Goal: Task Accomplishment & Management: Use online tool/utility

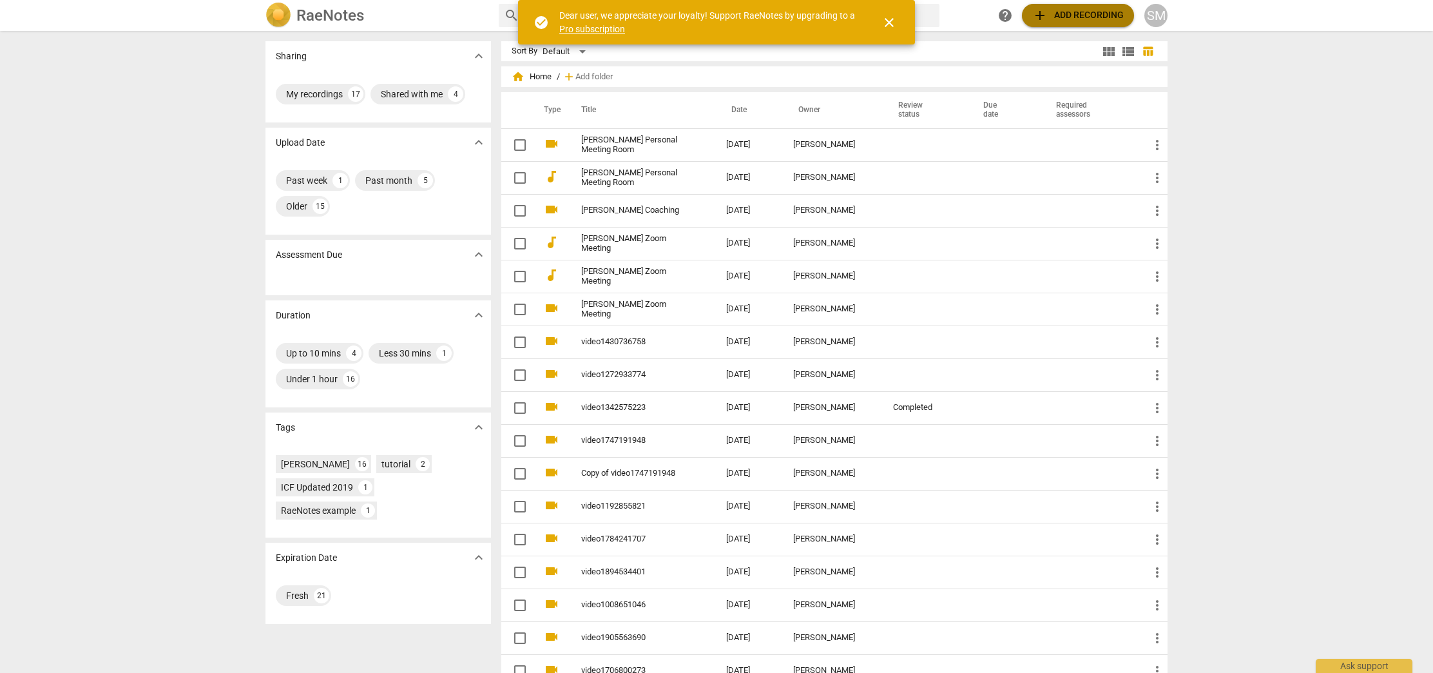
click at [1070, 16] on span "add Add recording" at bounding box center [1077, 15] width 91 height 15
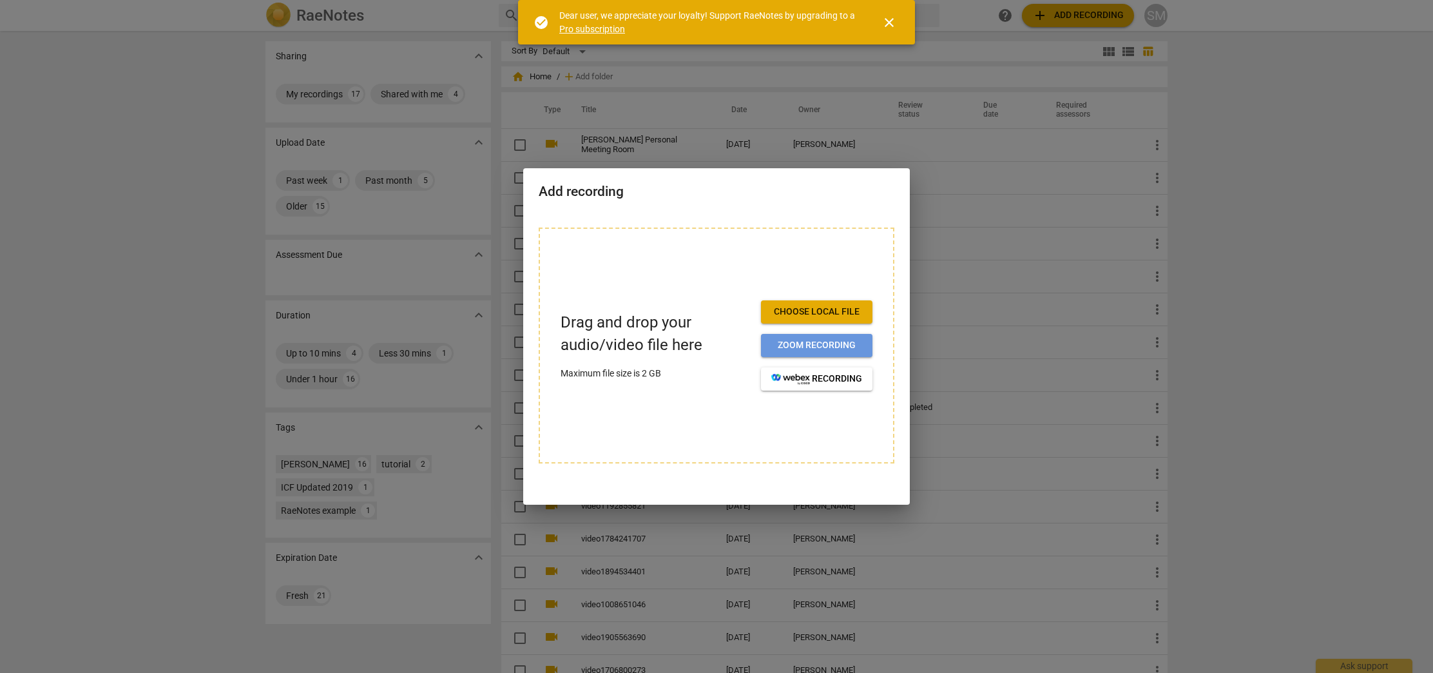
click at [837, 352] on button "Zoom recording" at bounding box center [816, 345] width 111 height 23
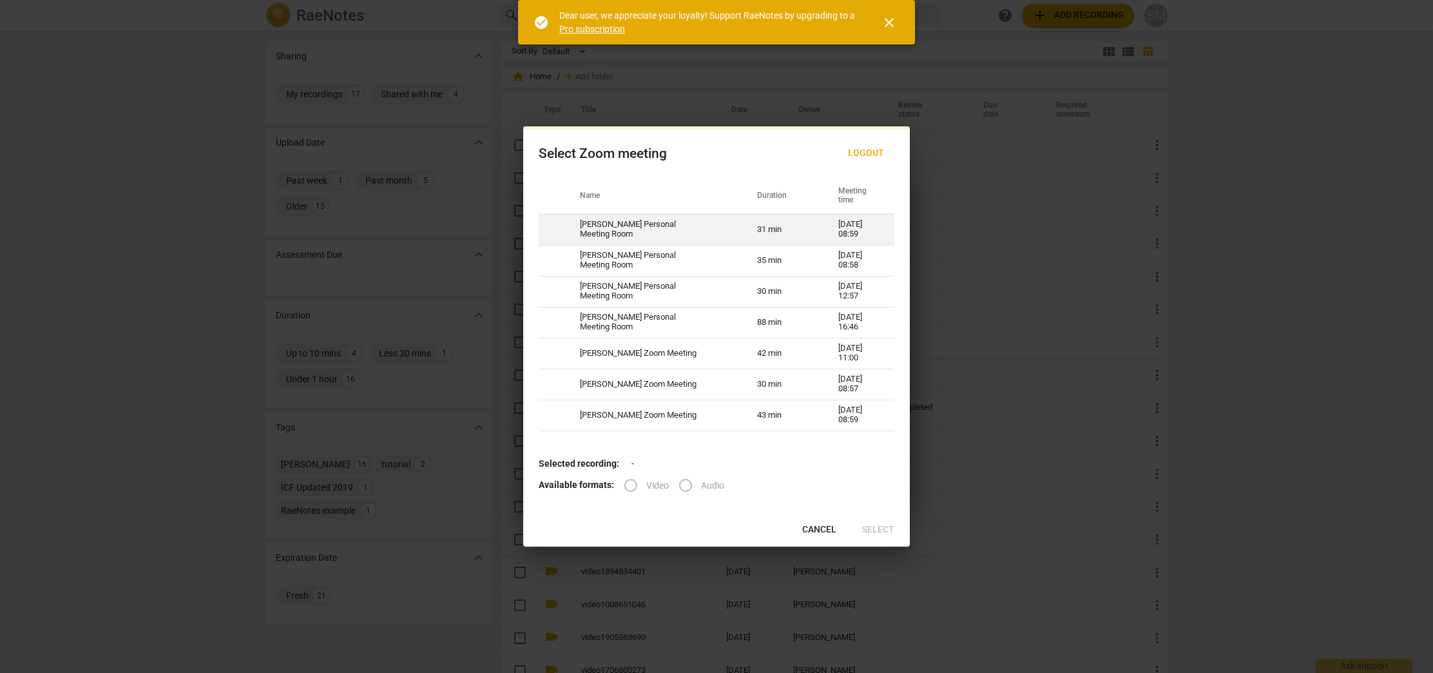
click at [621, 227] on td "[PERSON_NAME] Personal Meeting Room" at bounding box center [652, 229] width 177 height 31
radio input "true"
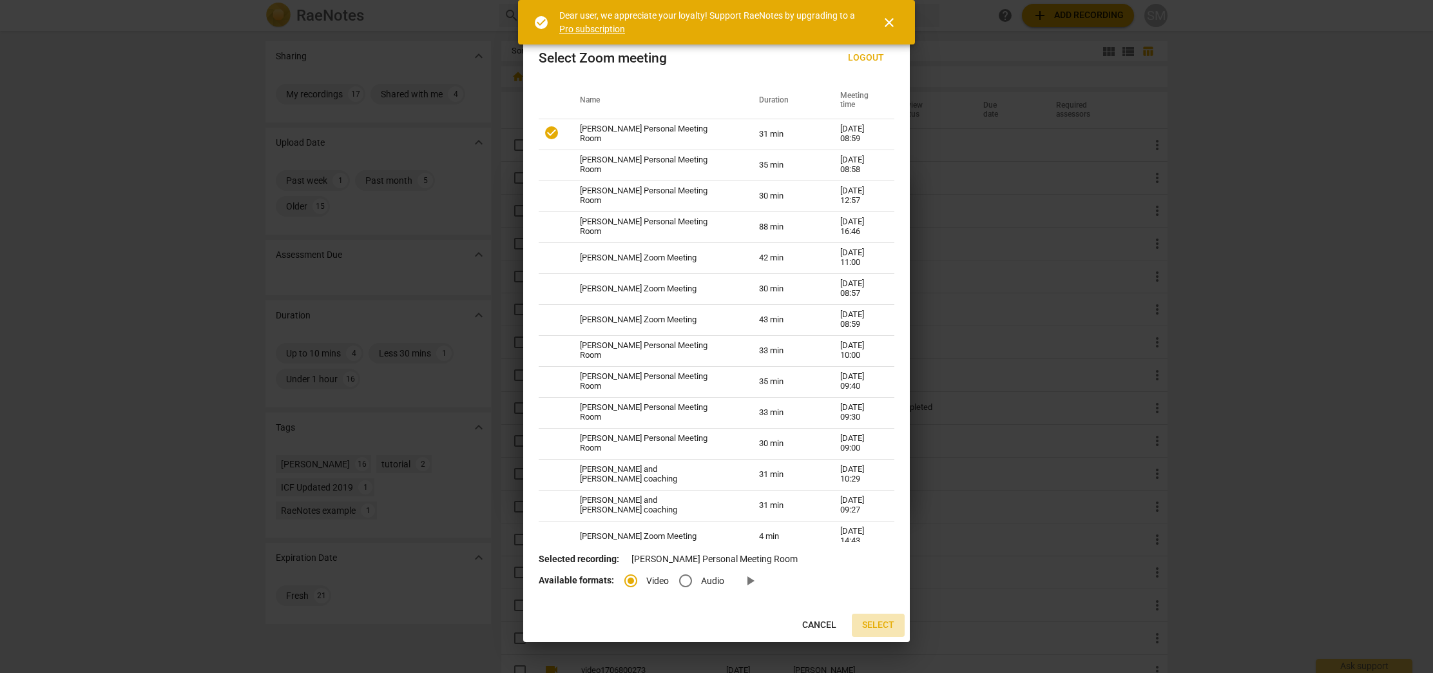
click at [880, 627] on span "Select" at bounding box center [878, 625] width 32 height 13
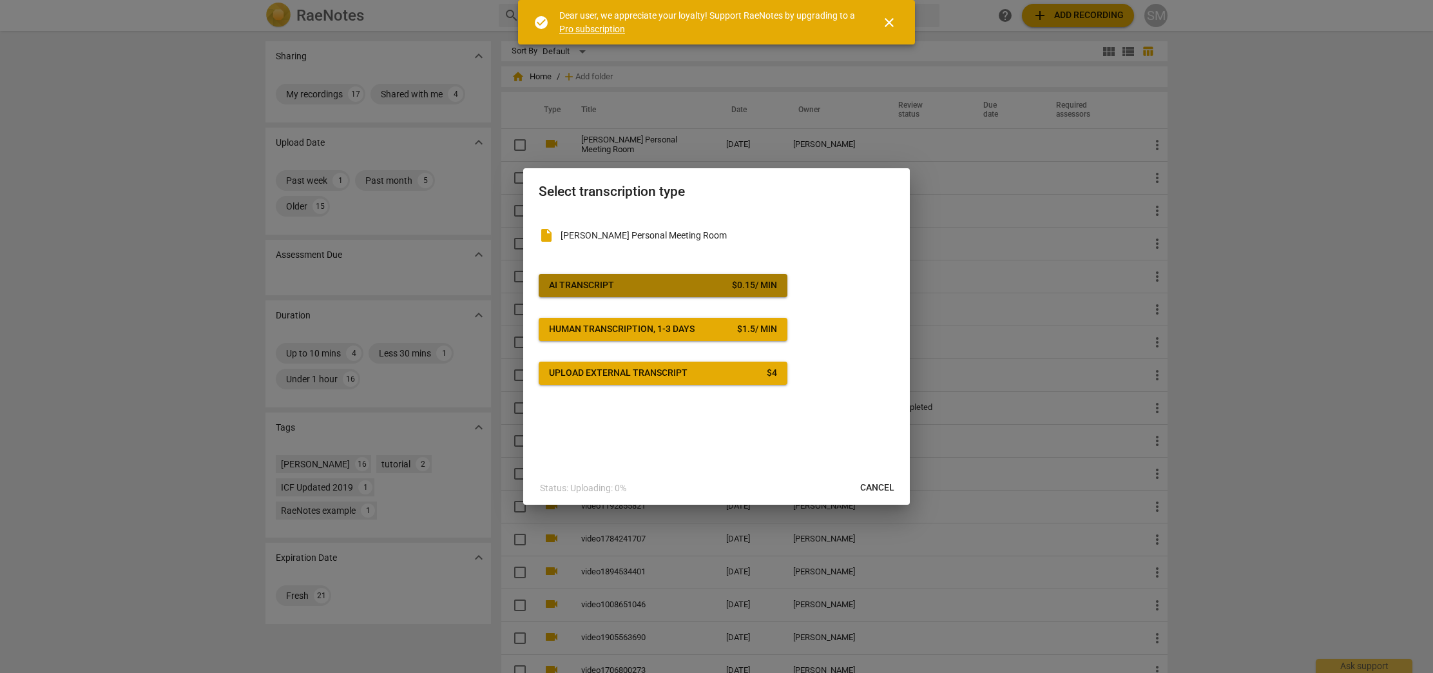
click at [640, 283] on span "AI Transcript $ 0.15 / min" at bounding box center [663, 285] width 228 height 13
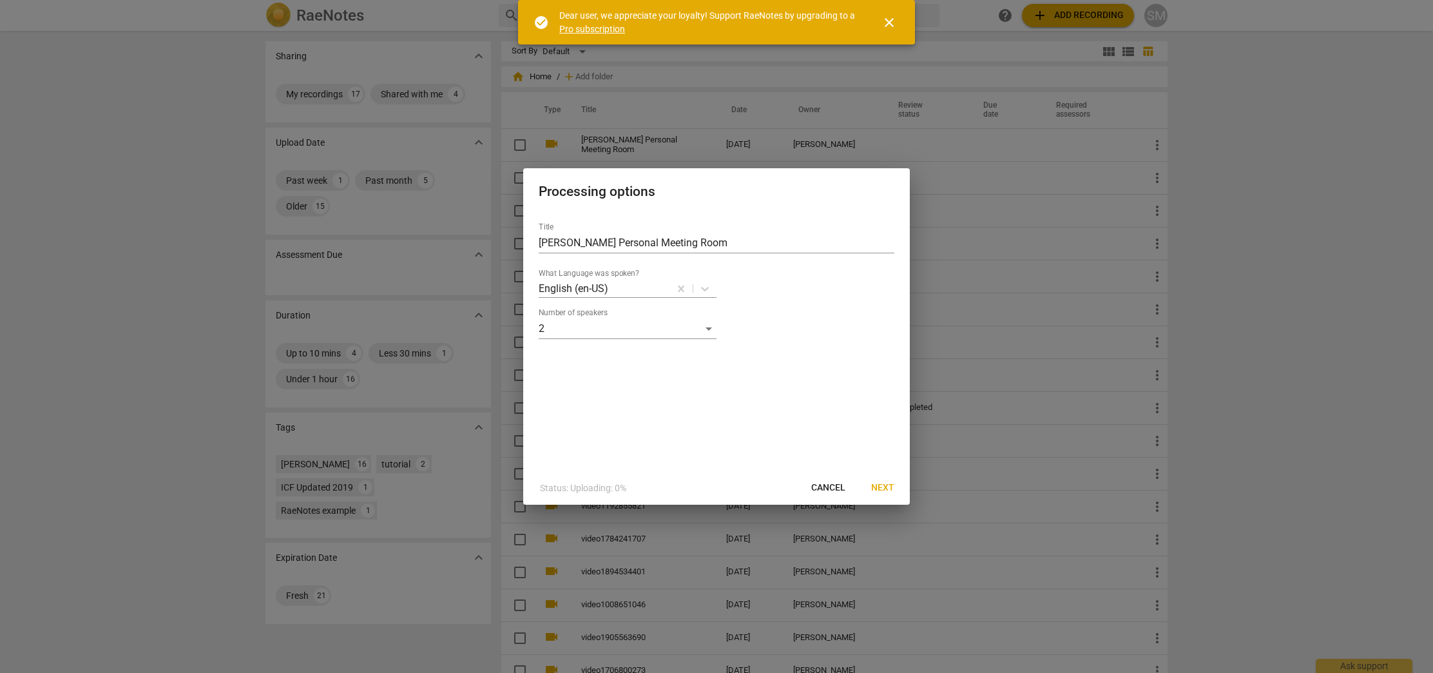
click at [885, 488] on span "Next" at bounding box center [882, 487] width 23 height 13
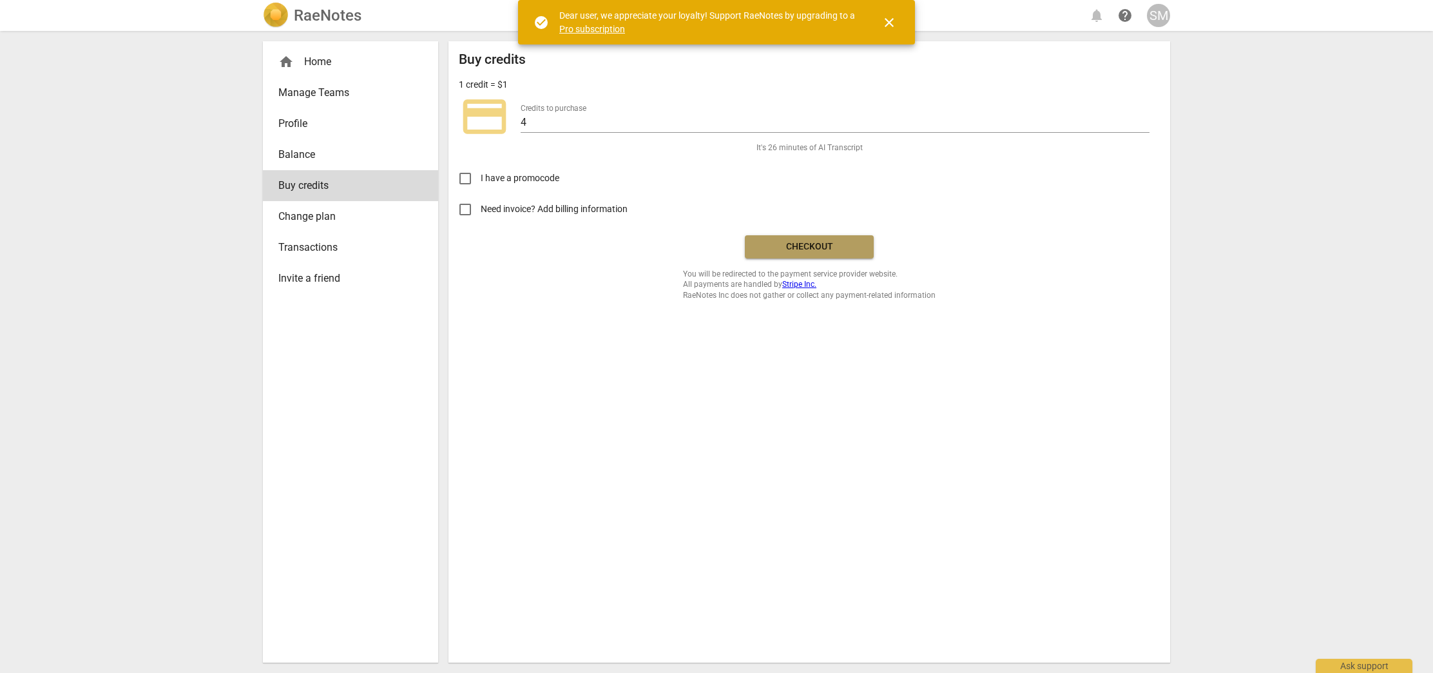
click at [814, 253] on button "Checkout" at bounding box center [809, 246] width 129 height 23
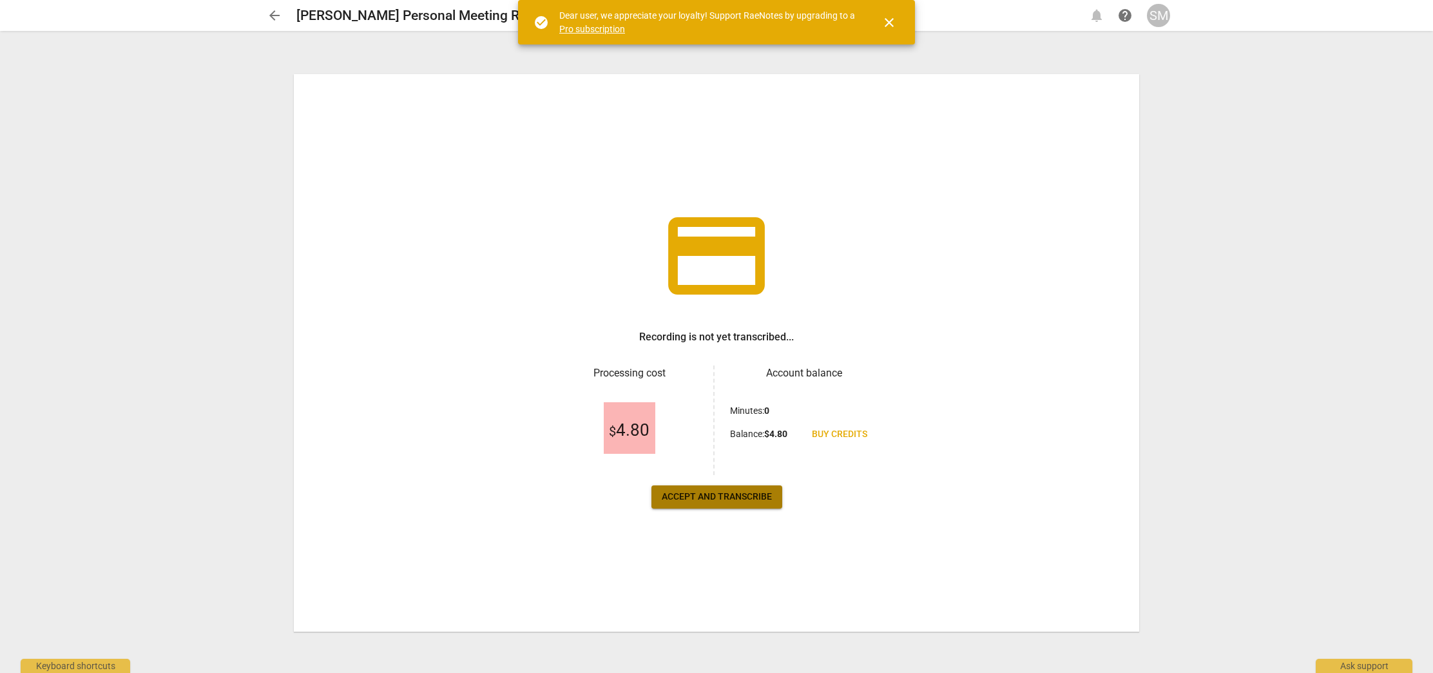
click at [711, 501] on span "Accept and transcribe" at bounding box center [717, 496] width 110 height 13
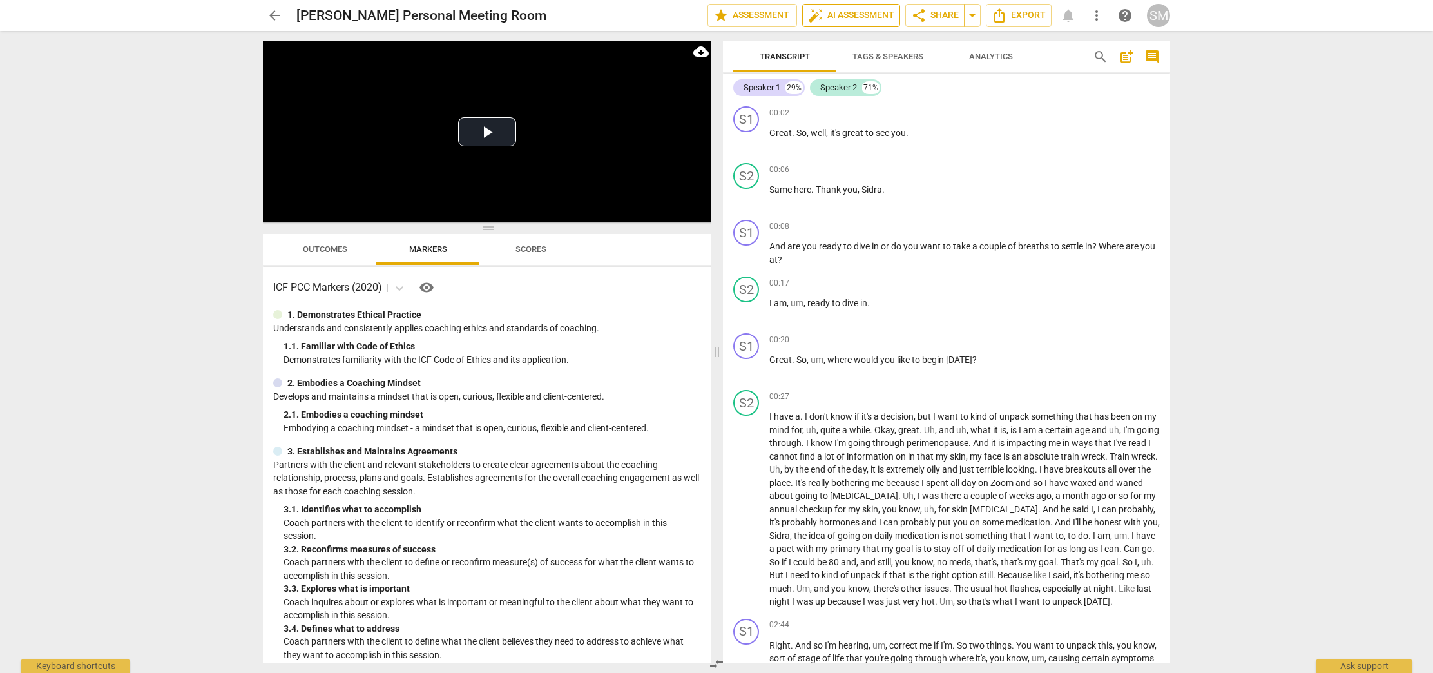
click at [846, 16] on span "auto_fix_high AI Assessment" at bounding box center [851, 15] width 86 height 15
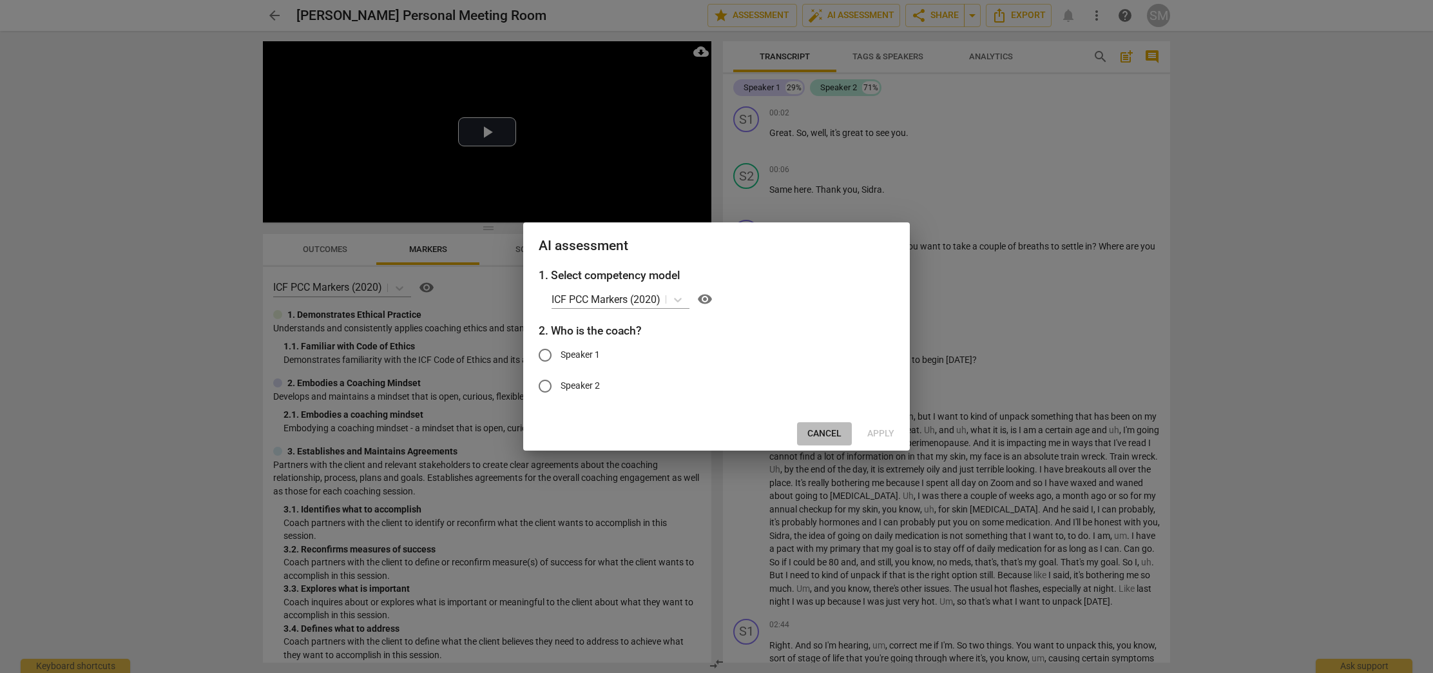
click at [836, 428] on span "Cancel" at bounding box center [824, 433] width 34 height 13
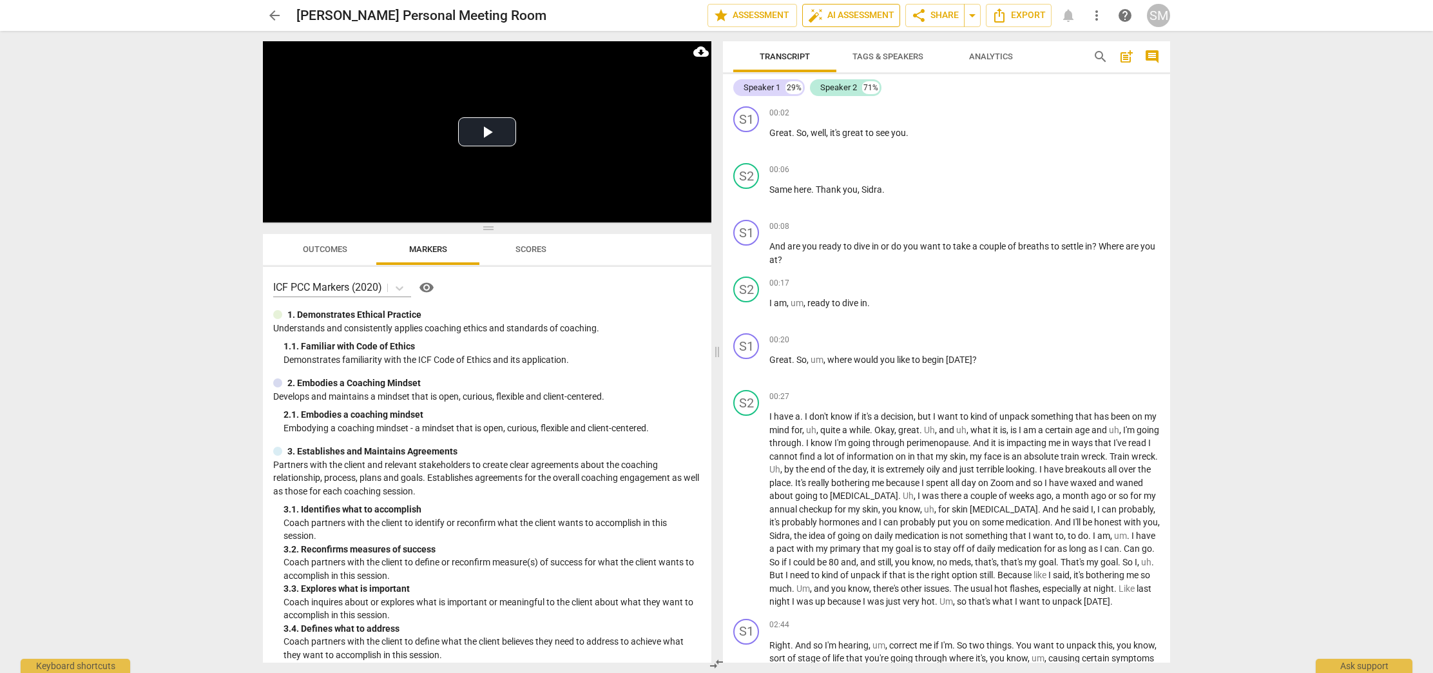
click at [850, 15] on span "auto_fix_high AI Assessment" at bounding box center [851, 15] width 86 height 15
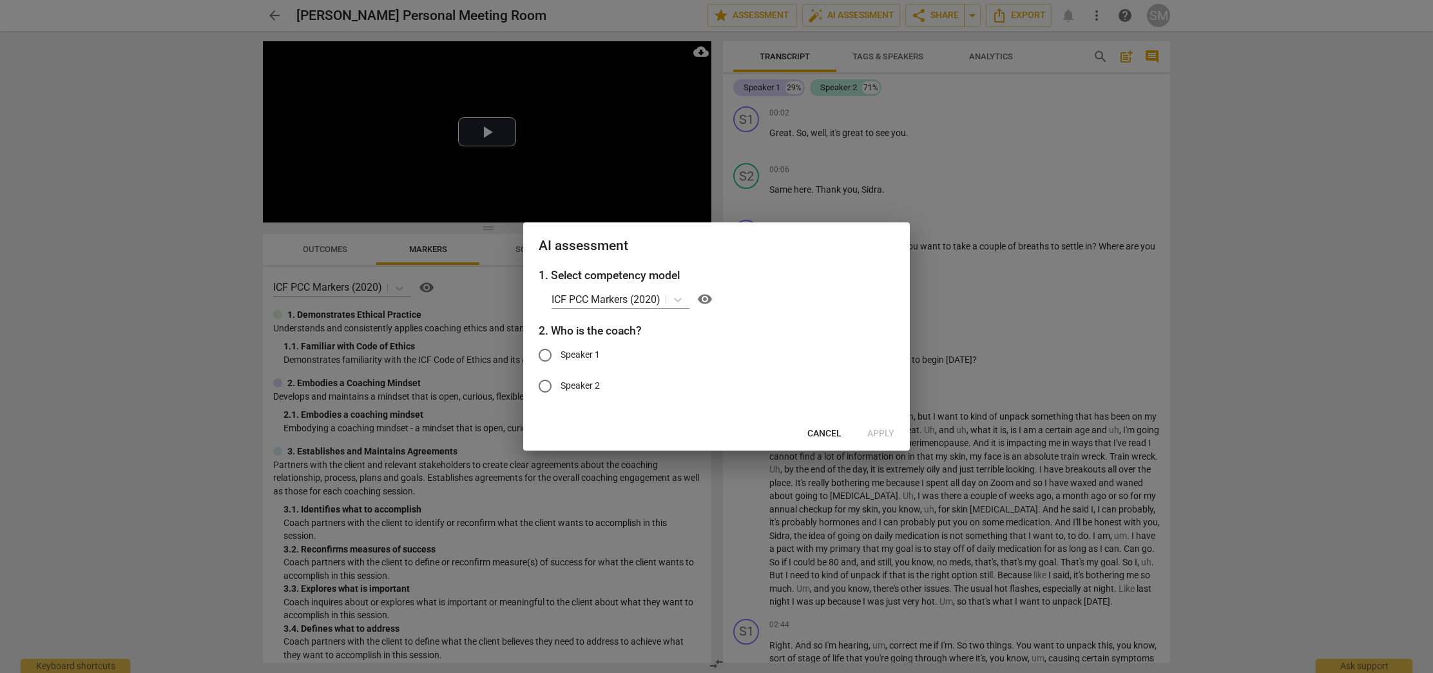
click at [545, 357] on input "Speaker 1" at bounding box center [545, 355] width 31 height 31
radio input "true"
click at [881, 432] on span "Apply" at bounding box center [880, 433] width 27 height 13
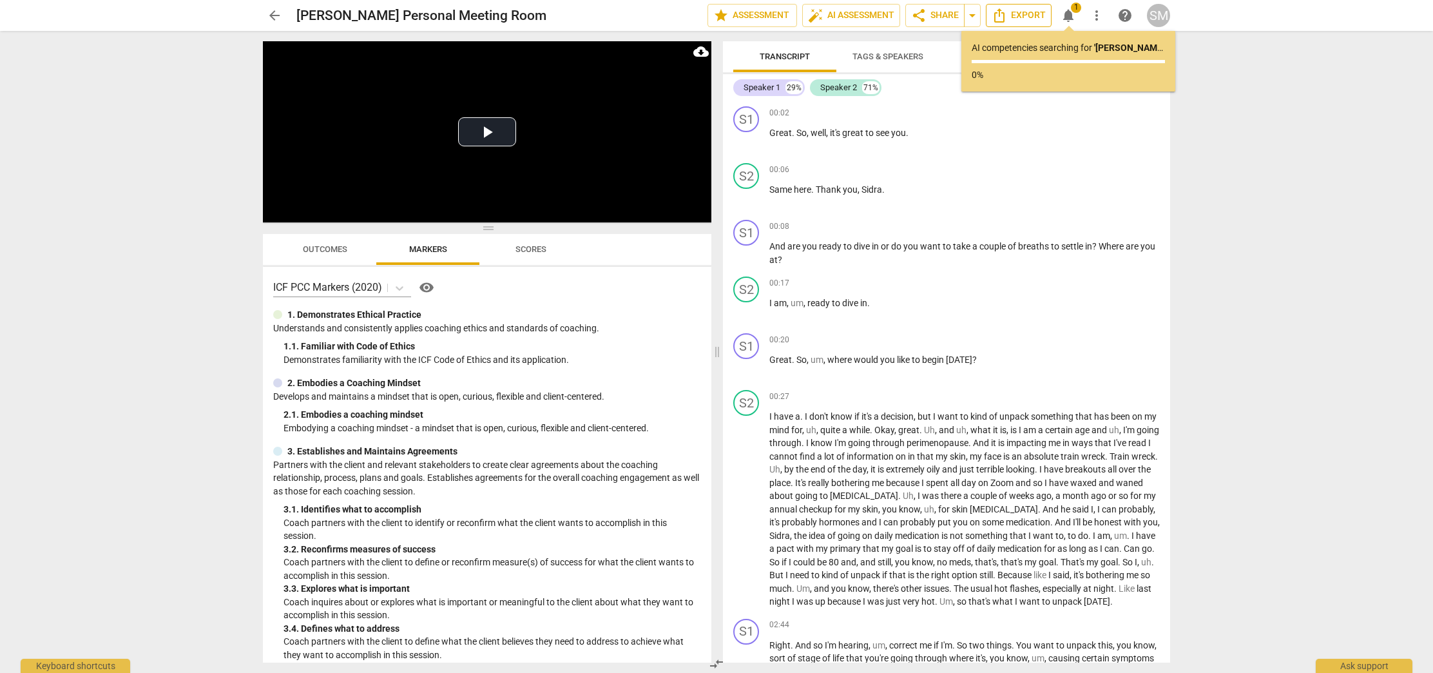
click at [1024, 14] on span "Export" at bounding box center [1019, 15] width 54 height 15
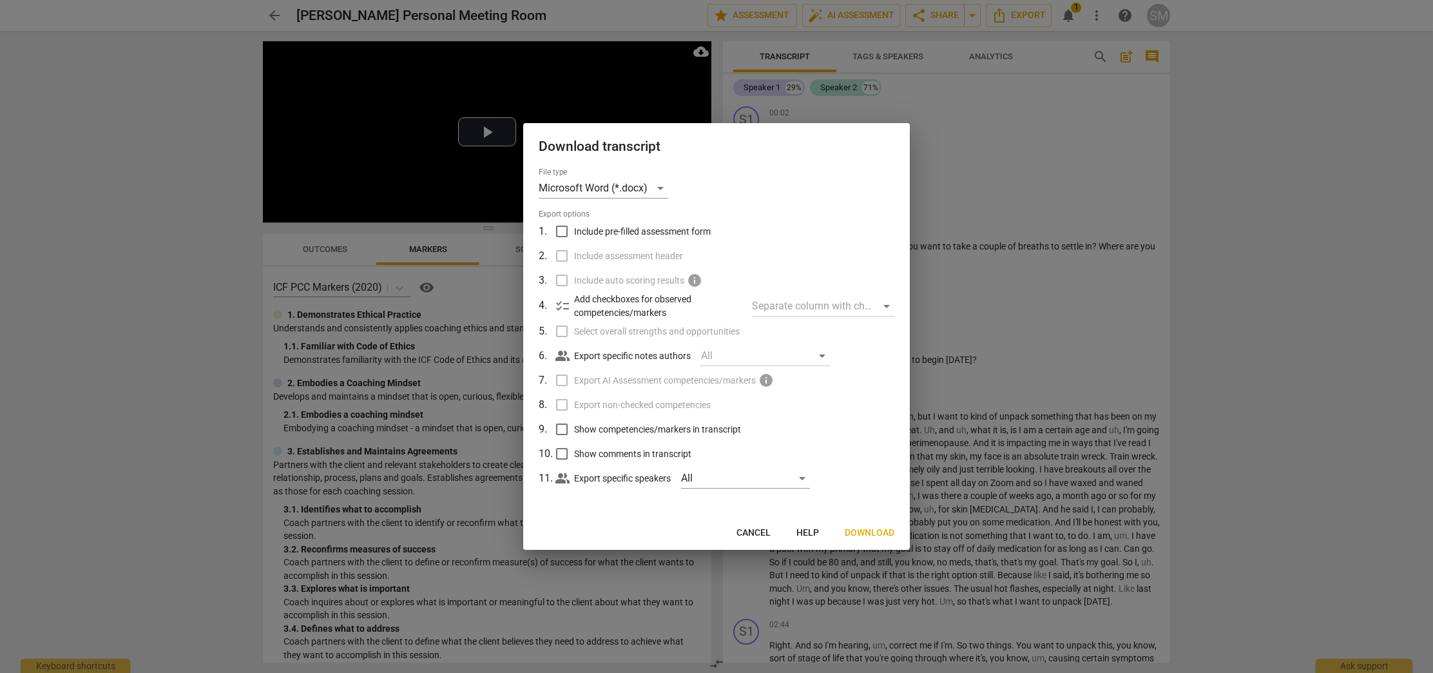
click at [881, 534] on span "Download" at bounding box center [870, 532] width 50 height 13
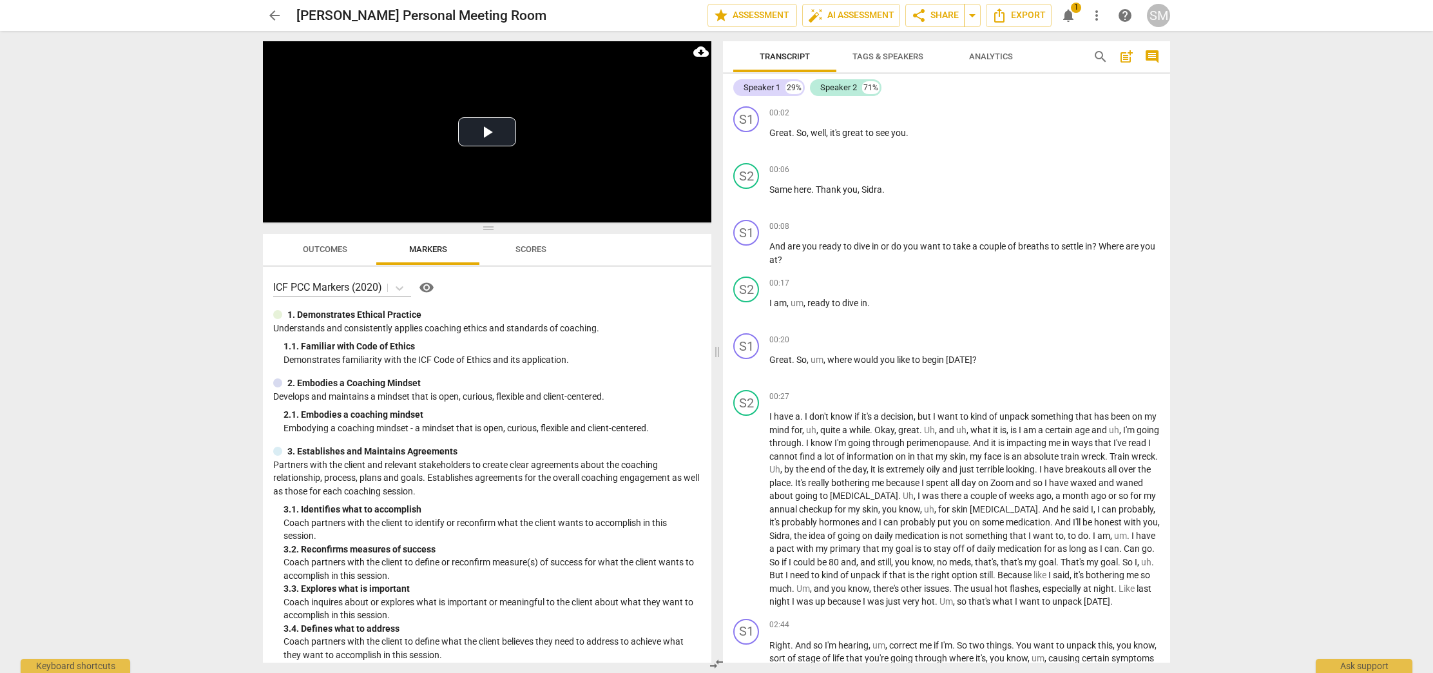
click at [1193, 35] on div "arrow_back [PERSON_NAME] Personal Meeting Room edit star Assessment auto_fix_hi…" at bounding box center [716, 336] width 1433 height 673
click at [840, 14] on span "auto_fix_high AI Assessment" at bounding box center [851, 15] width 86 height 15
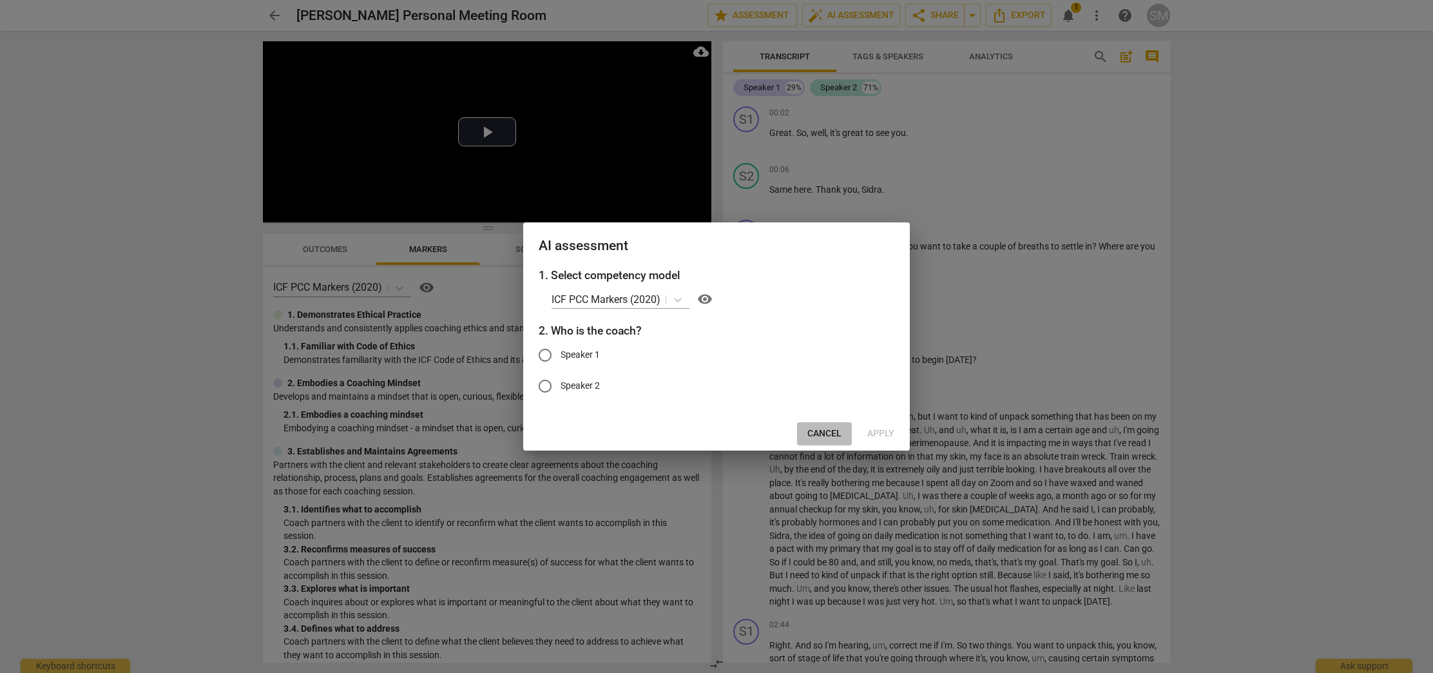
click at [825, 427] on button "Cancel" at bounding box center [824, 433] width 55 height 23
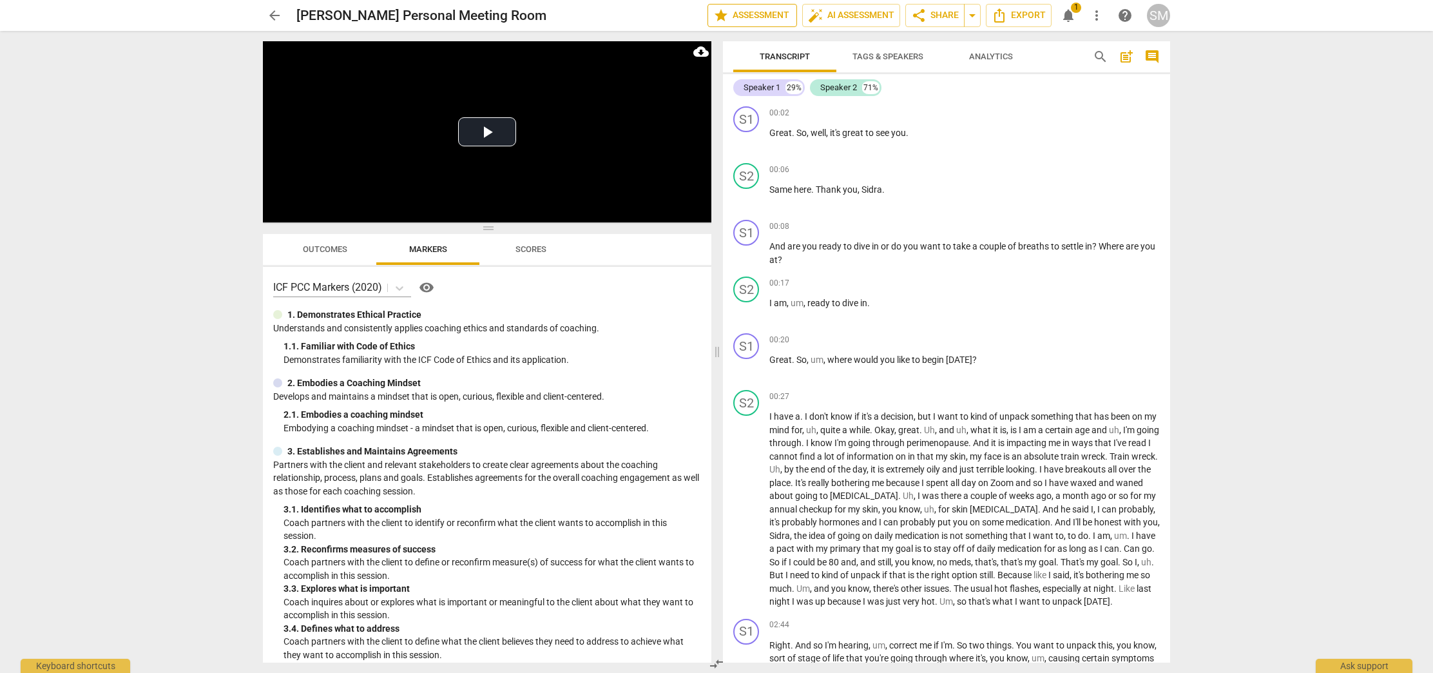
click at [735, 15] on span "star Assessment" at bounding box center [752, 15] width 78 height 15
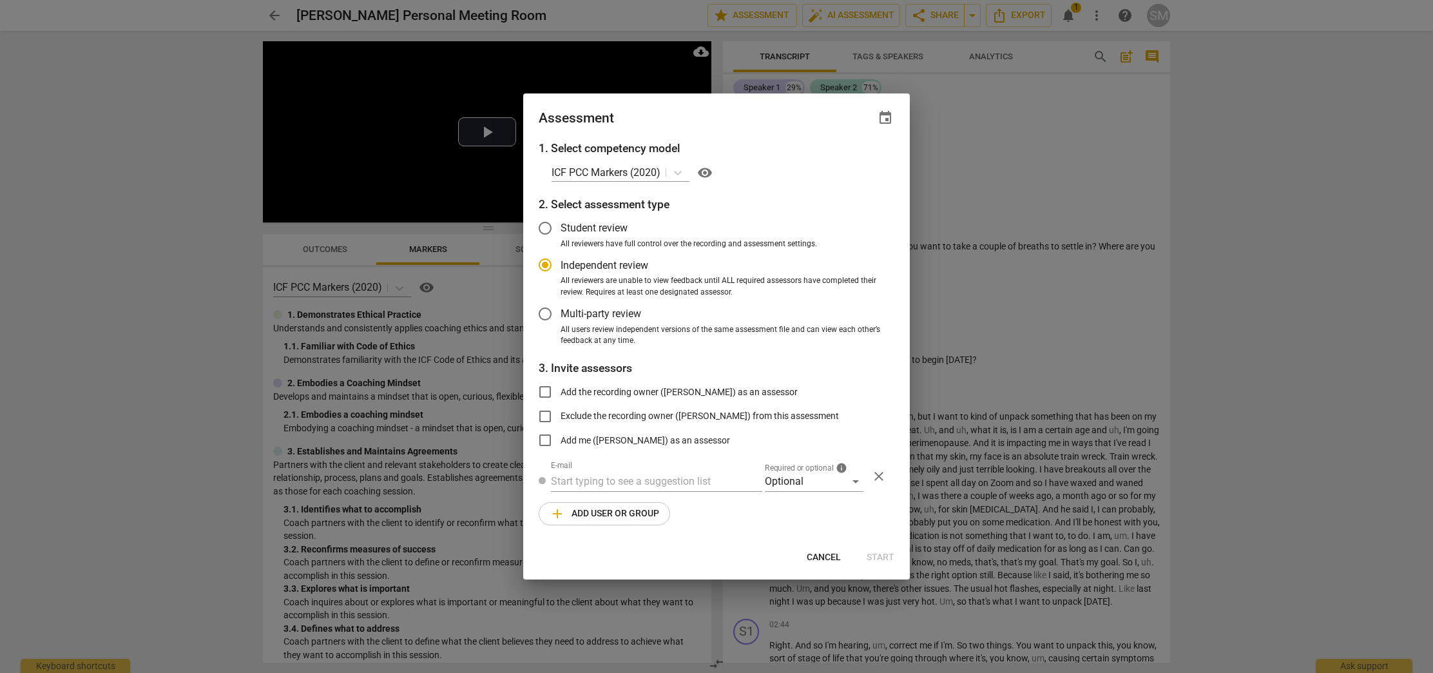
click at [1167, 133] on div at bounding box center [716, 336] width 1433 height 673
radio input "false"
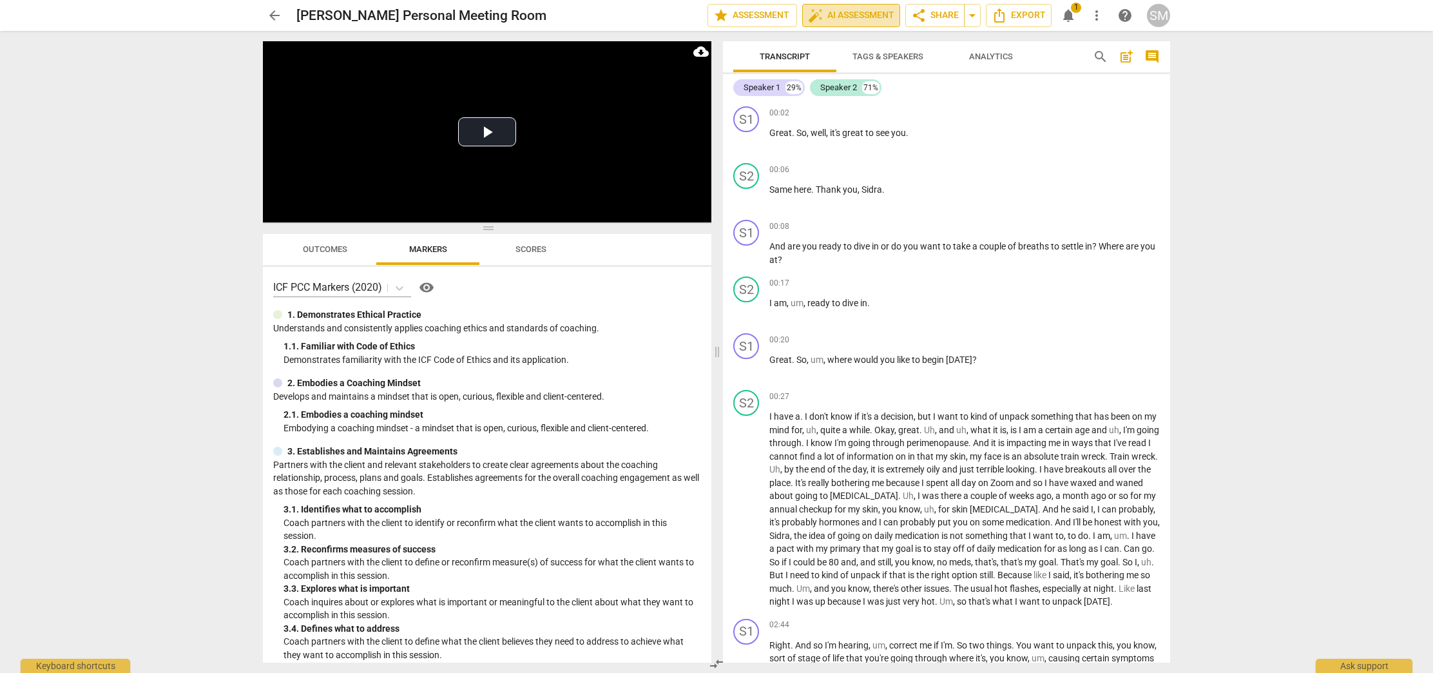
click at [858, 19] on span "auto_fix_high AI Assessment" at bounding box center [851, 15] width 86 height 15
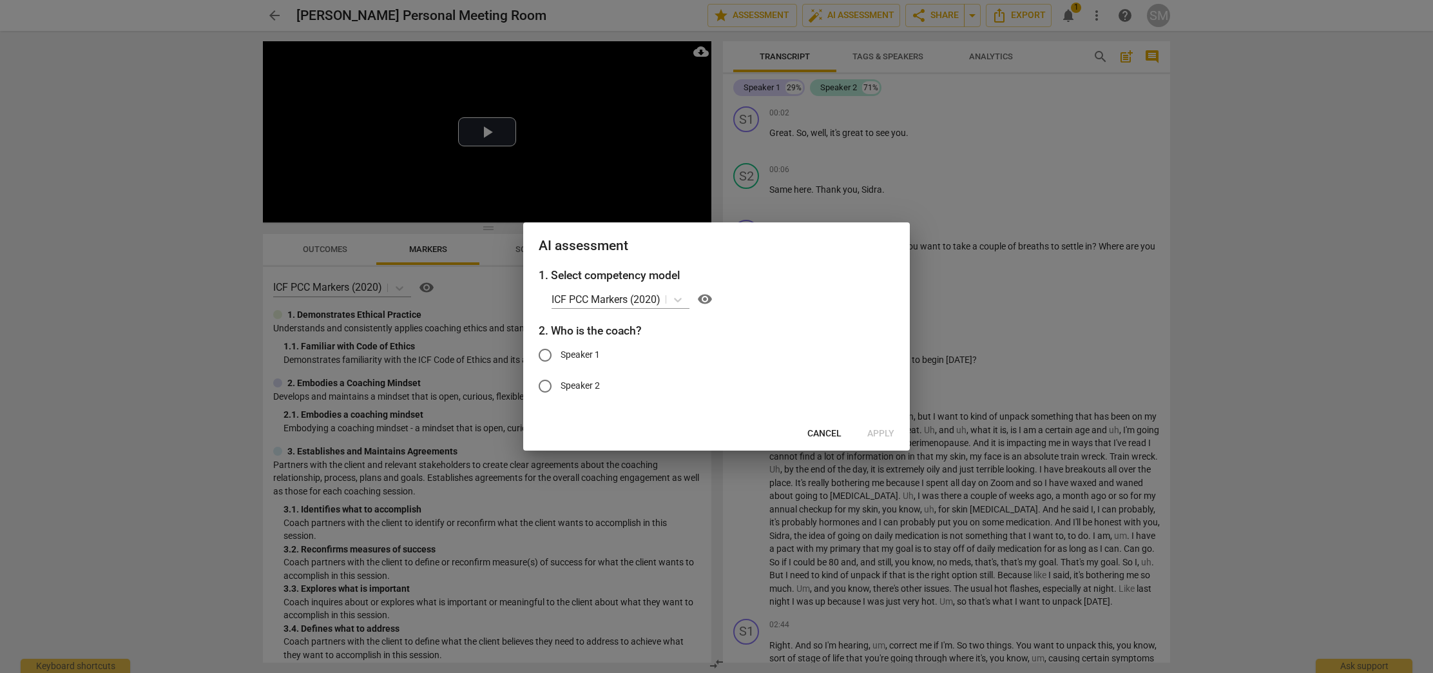
click at [543, 357] on input "Speaker 1" at bounding box center [545, 355] width 31 height 31
radio input "true"
click at [871, 435] on span "Apply" at bounding box center [880, 433] width 27 height 13
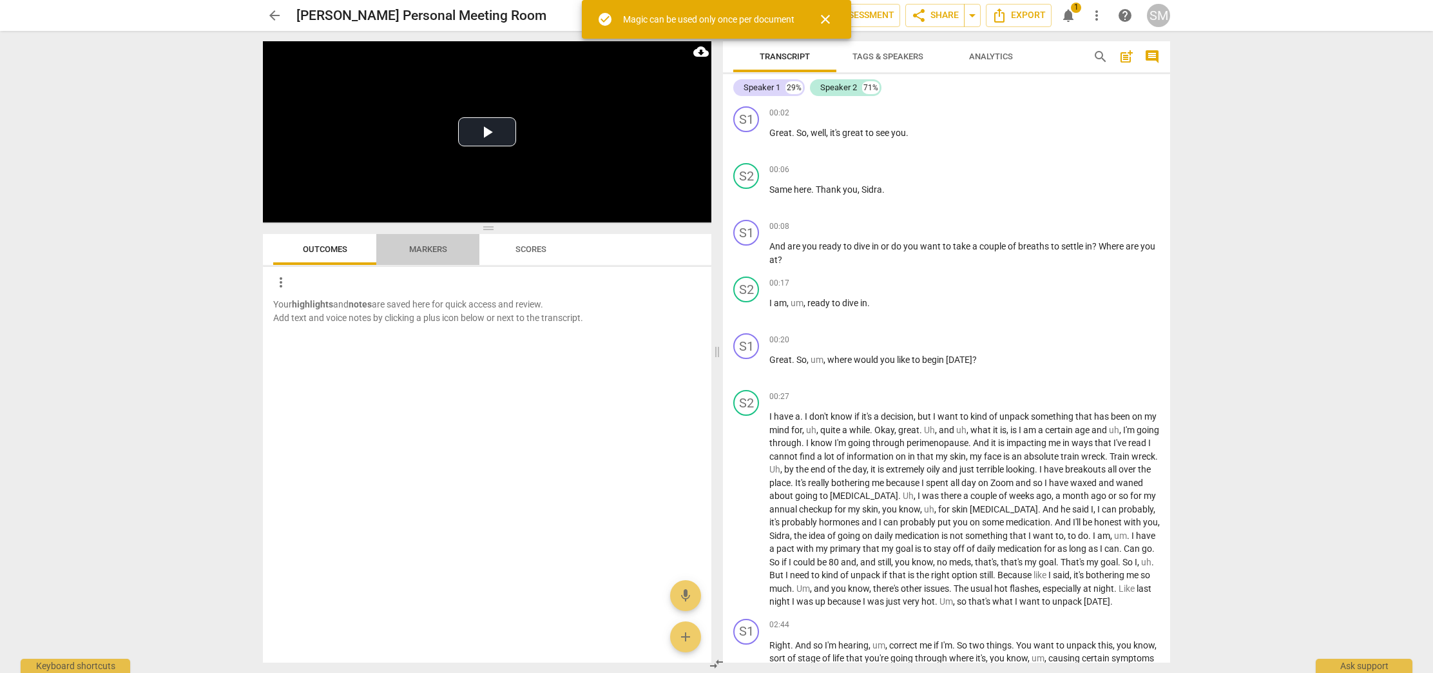
click at [420, 248] on span "Markers" at bounding box center [428, 249] width 38 height 10
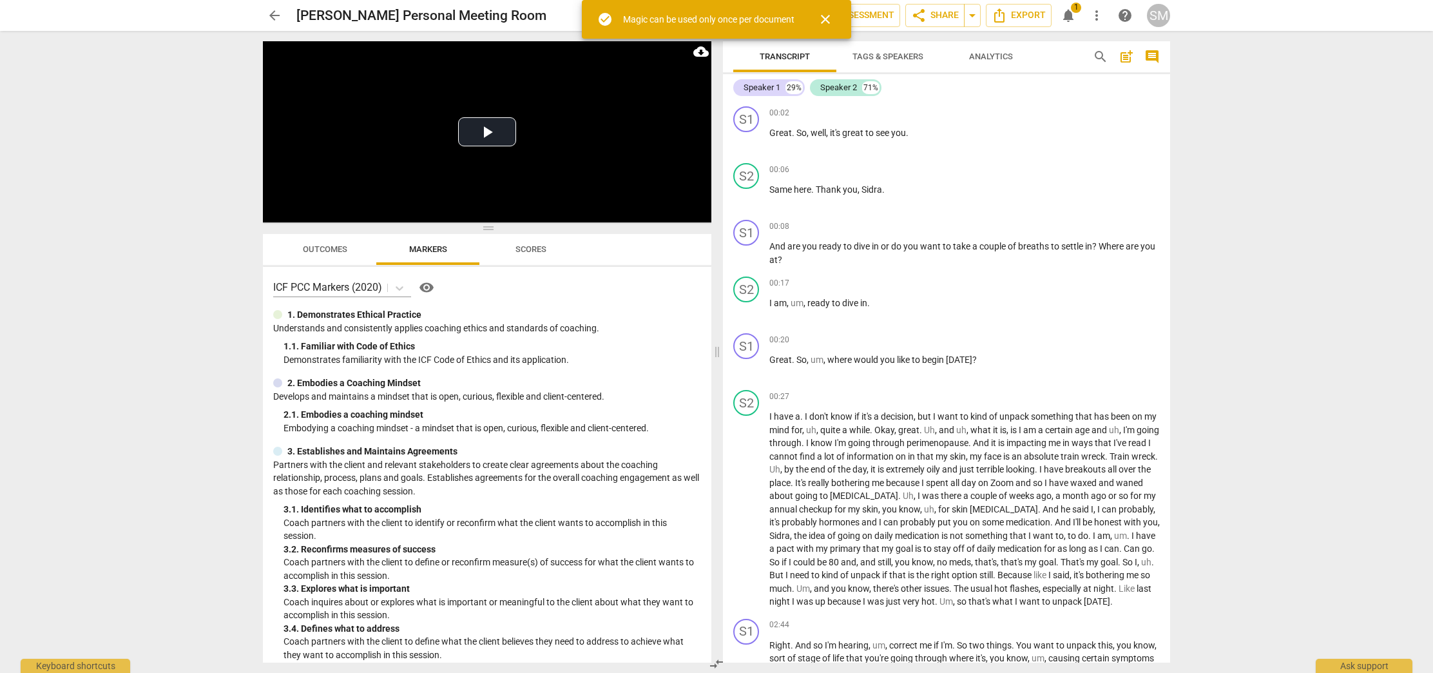
click at [526, 247] on span "Scores" at bounding box center [530, 249] width 31 height 10
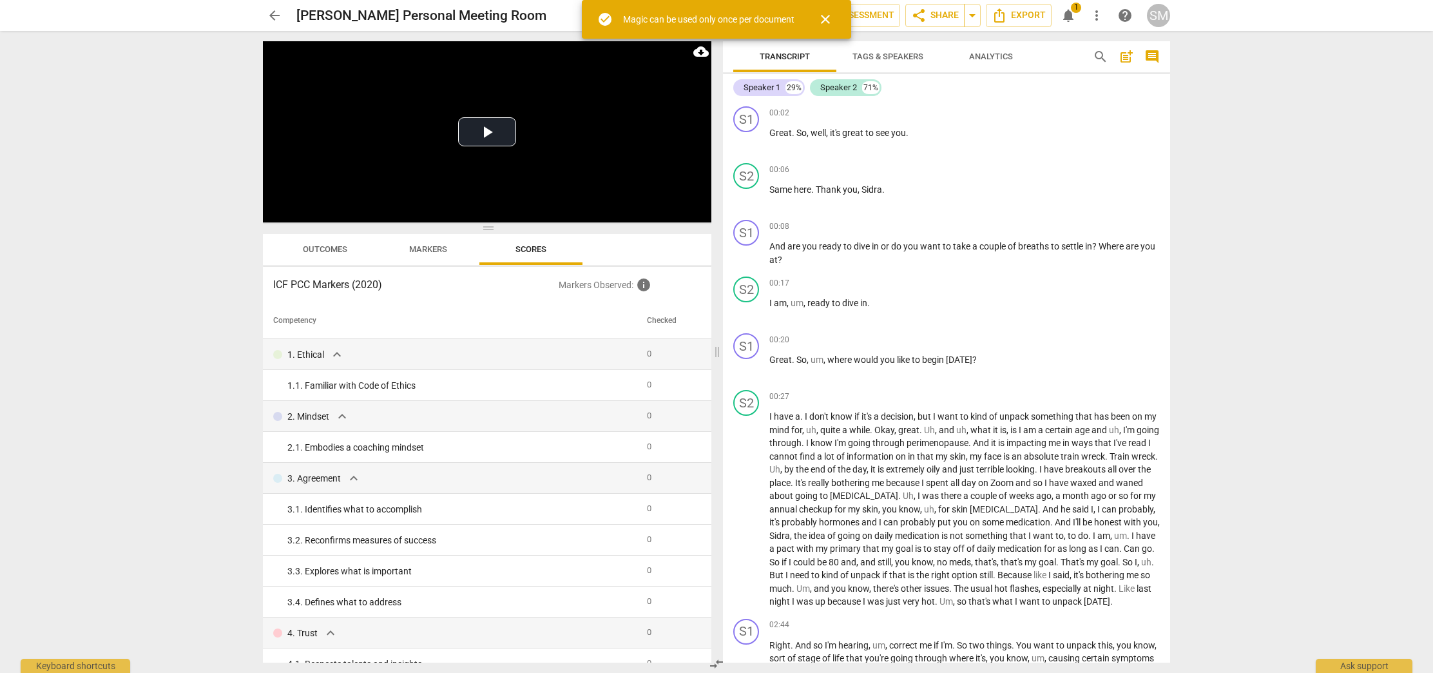
click at [425, 249] on span "Markers" at bounding box center [428, 249] width 38 height 10
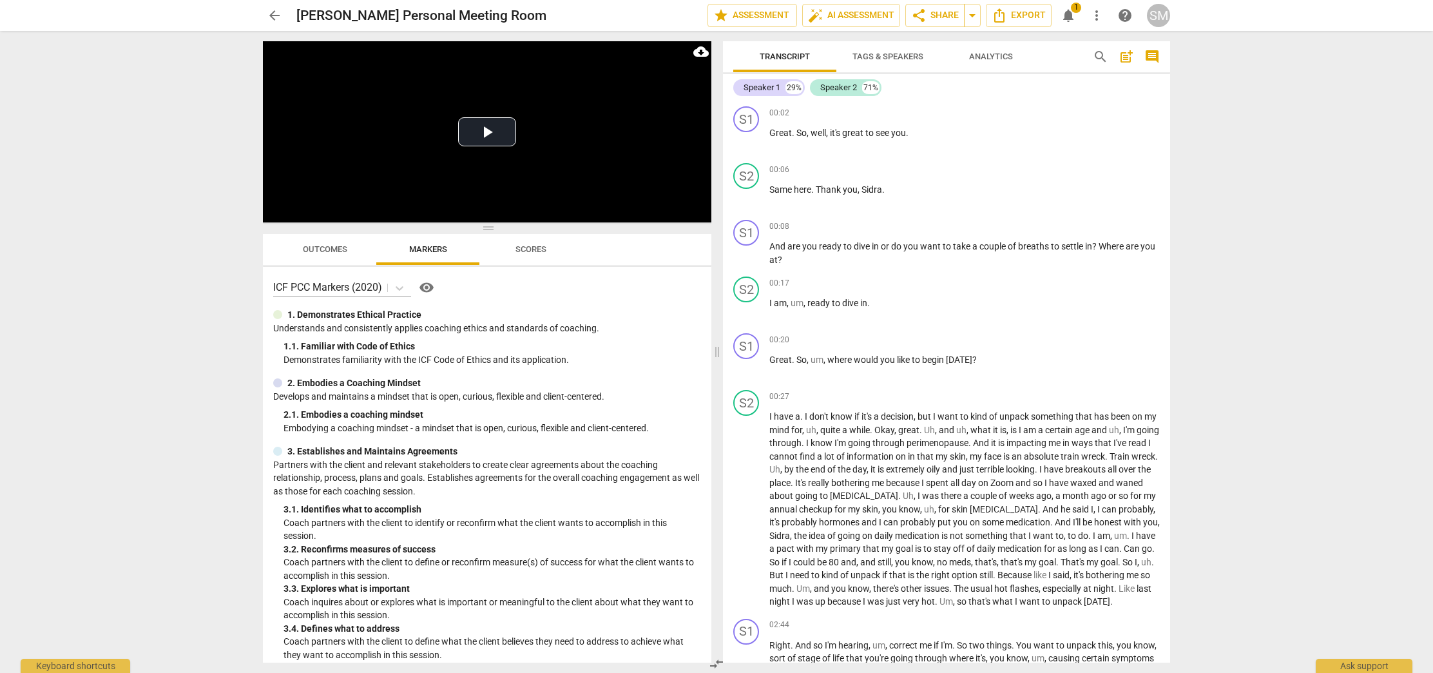
click at [526, 250] on span "Scores" at bounding box center [530, 249] width 31 height 10
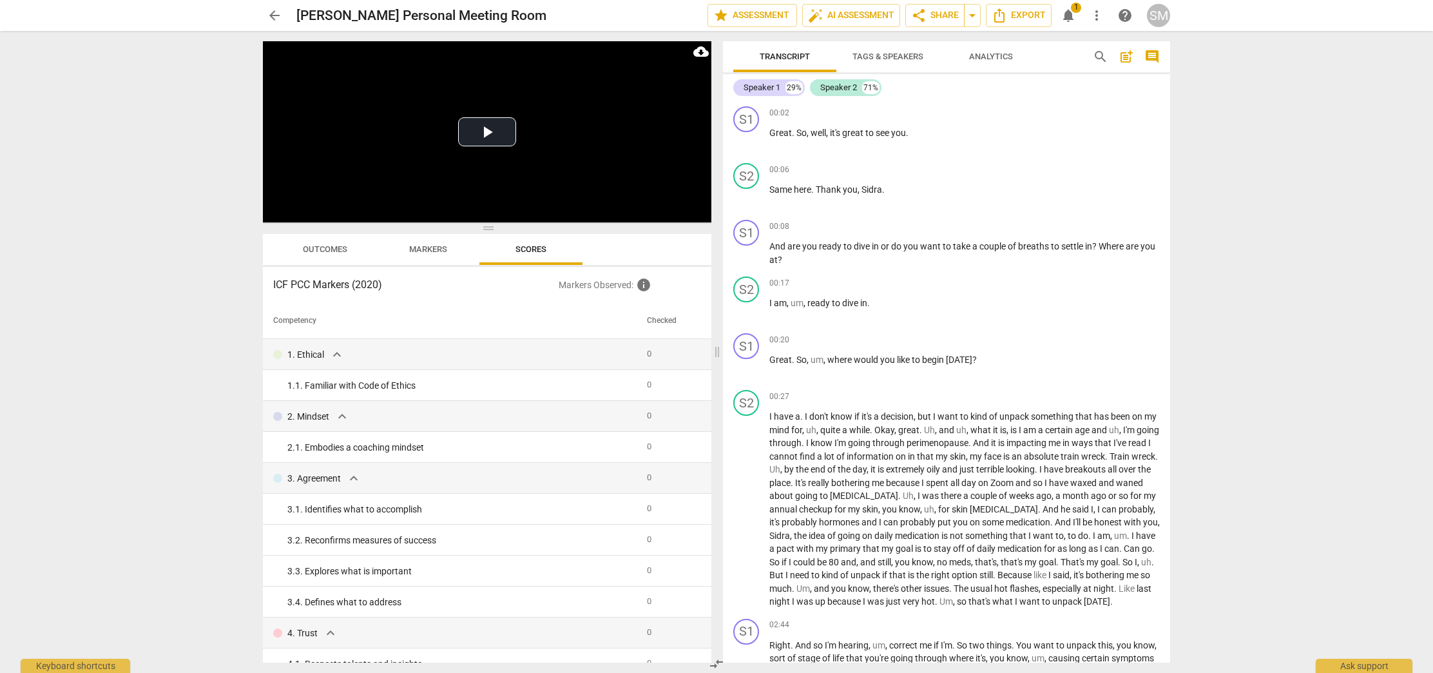
click at [327, 244] on span "Outcomes" at bounding box center [324, 249] width 75 height 17
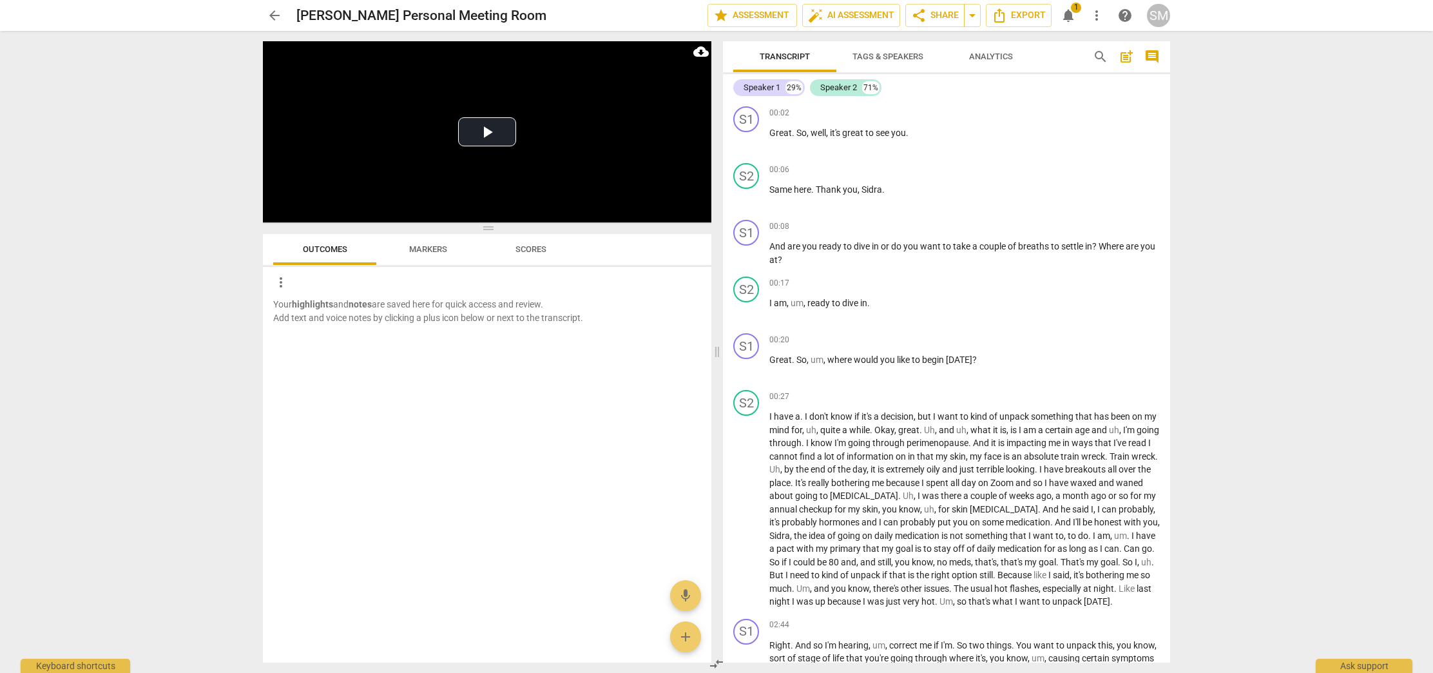
click at [424, 250] on span "Markers" at bounding box center [428, 249] width 38 height 10
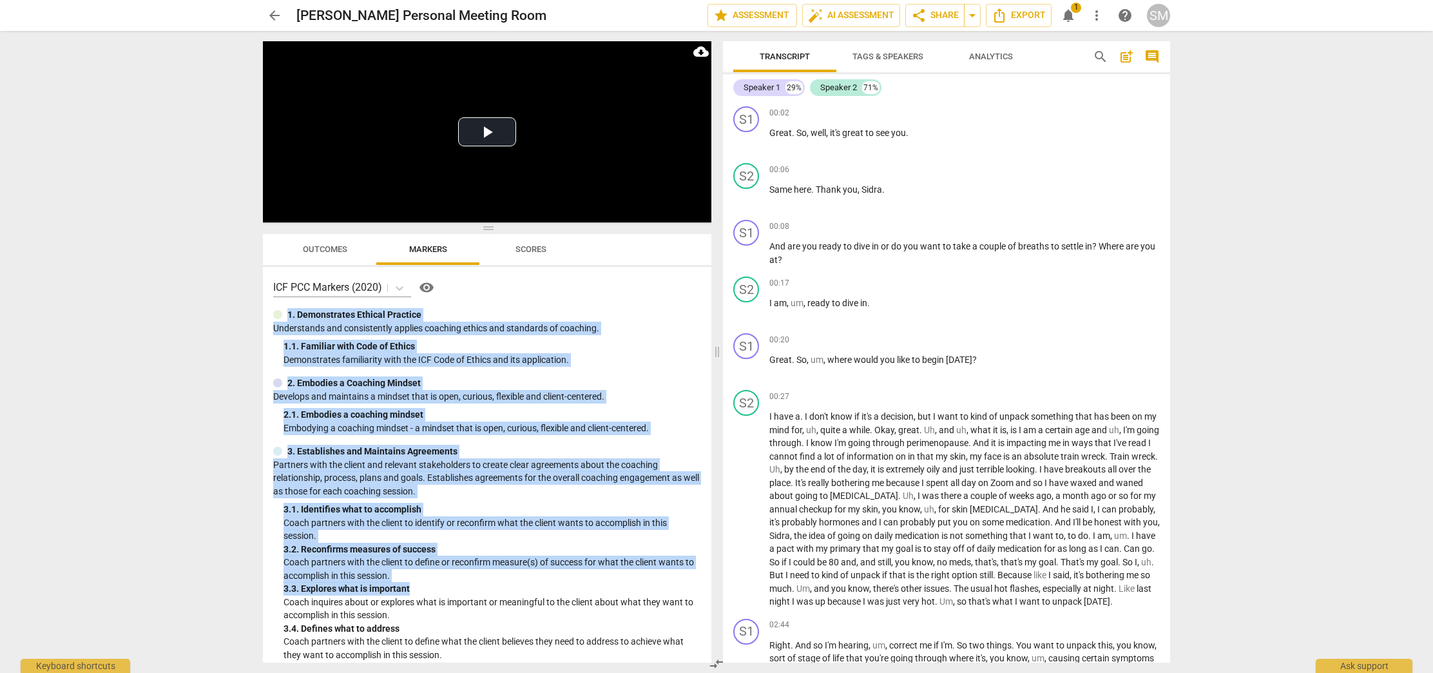
drag, startPoint x: 704, startPoint y: 332, endPoint x: 700, endPoint y: 570, distance: 238.5
click at [699, 579] on div "ICF PCC Markers (2020) visibility 1. Demonstrates Ethical Practice Understands …" at bounding box center [487, 465] width 448 height 396
click at [524, 246] on span "Scores" at bounding box center [530, 249] width 31 height 10
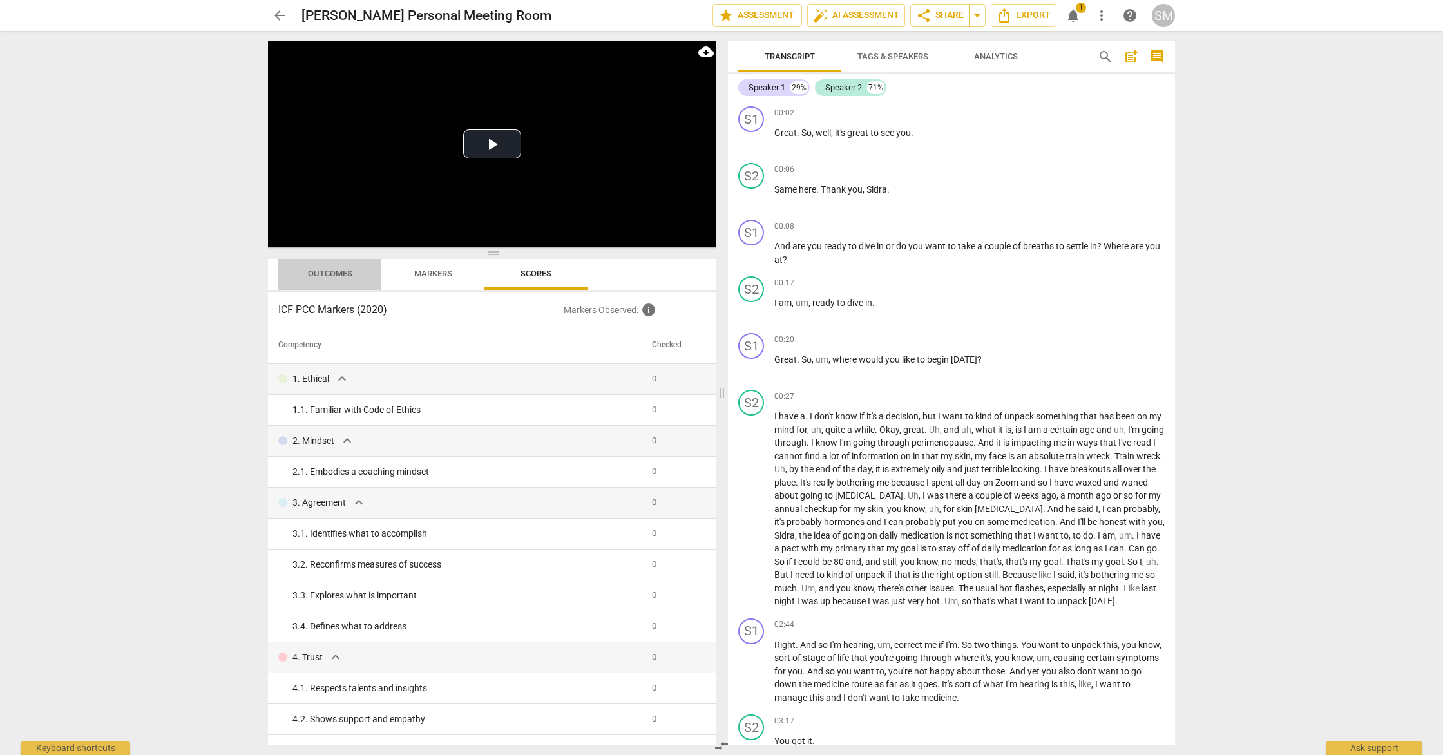
click at [332, 270] on span "Outcomes" at bounding box center [330, 274] width 44 height 10
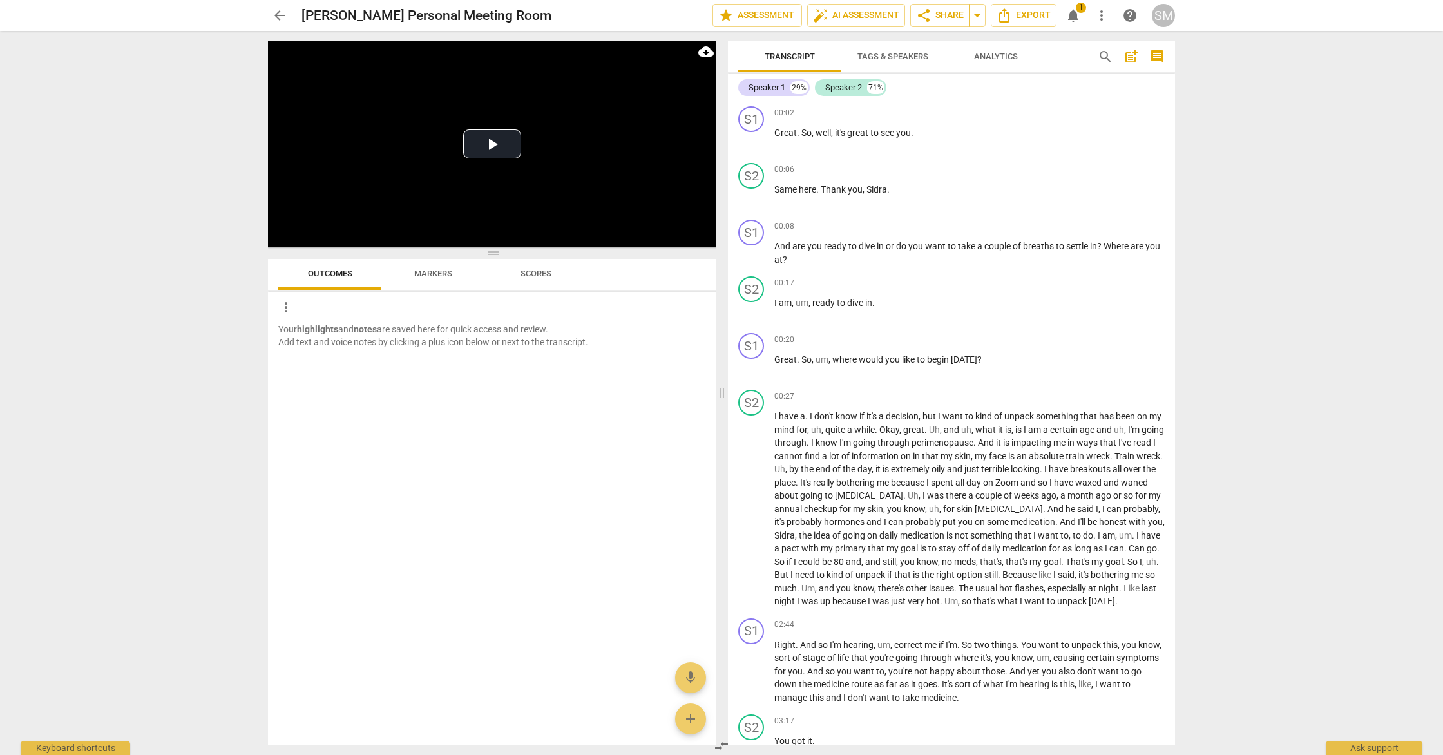
click at [1077, 13] on span "notifications" at bounding box center [1073, 15] width 15 height 15
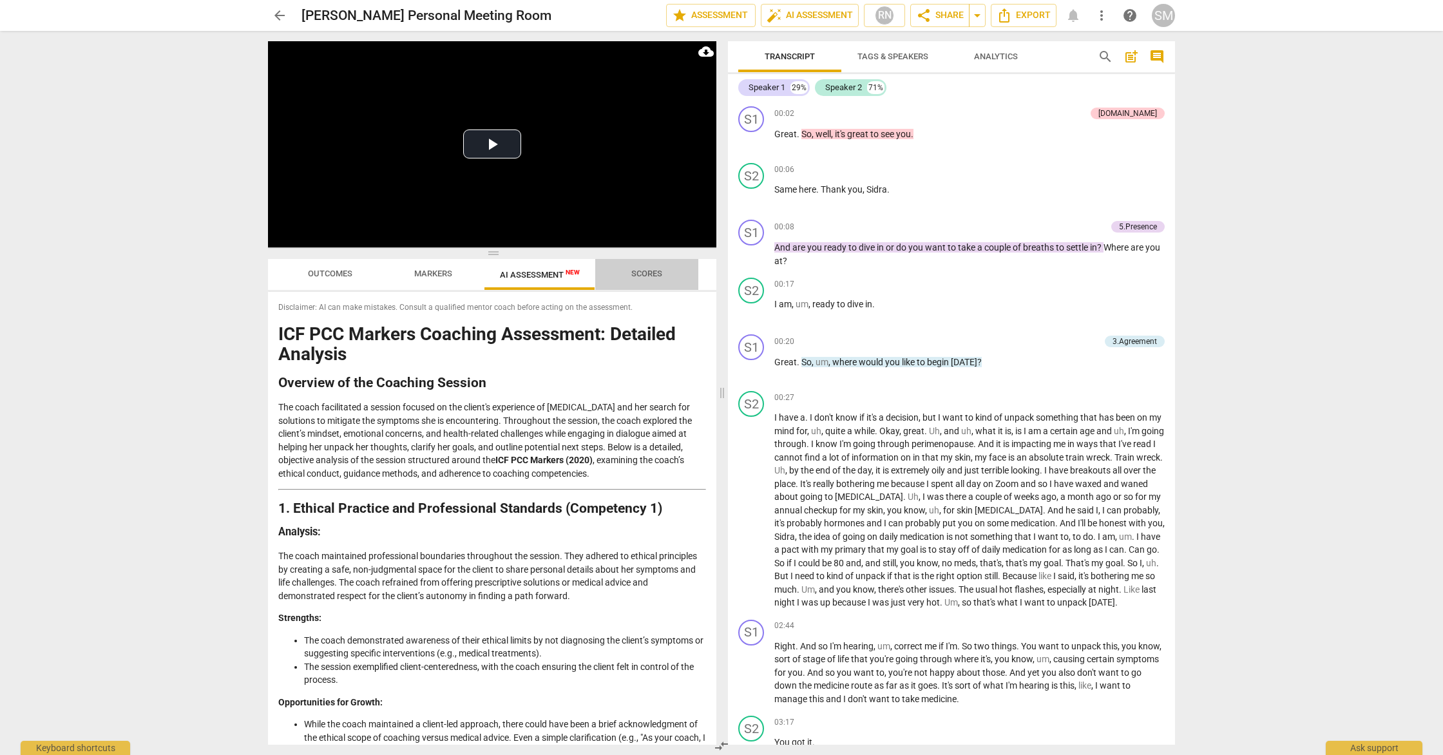
click at [638, 266] on span "Scores" at bounding box center [647, 273] width 62 height 17
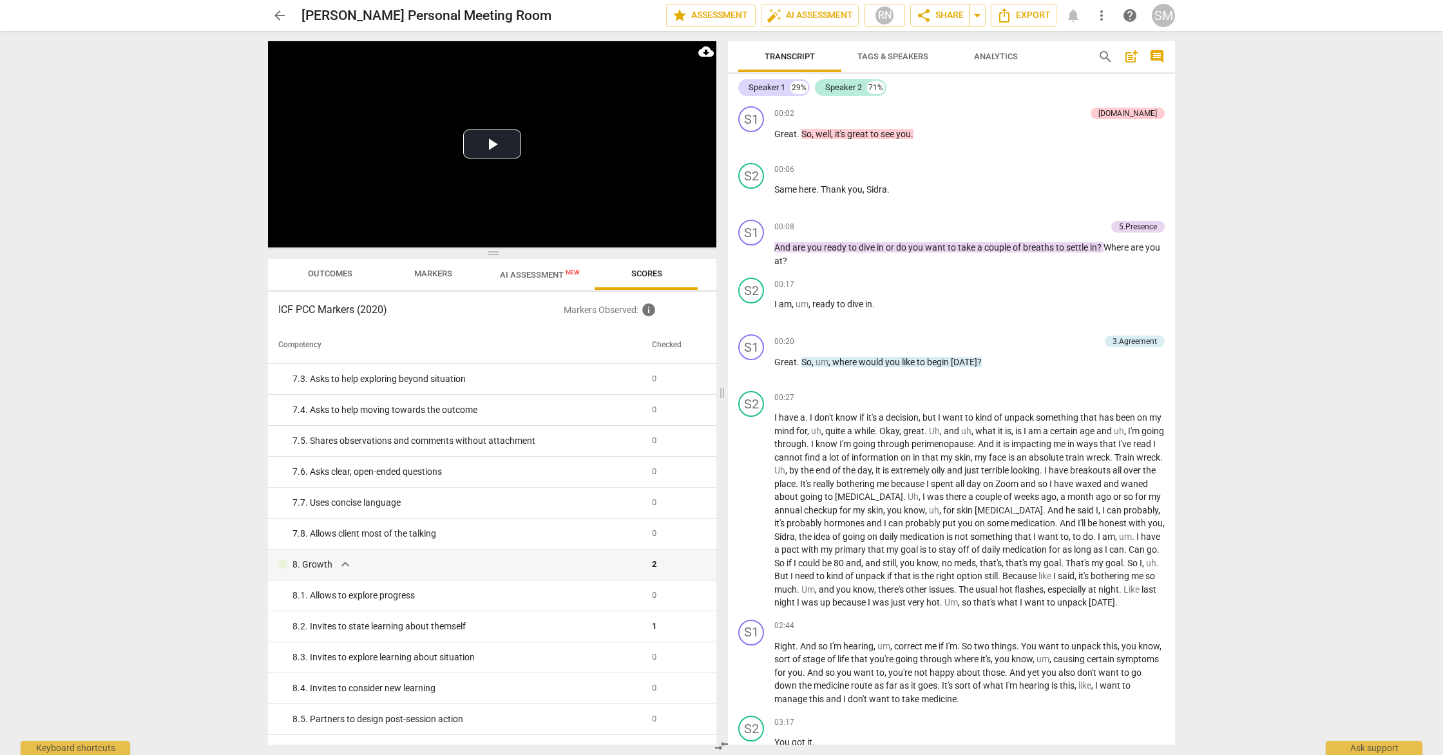
scroll to position [1073, 0]
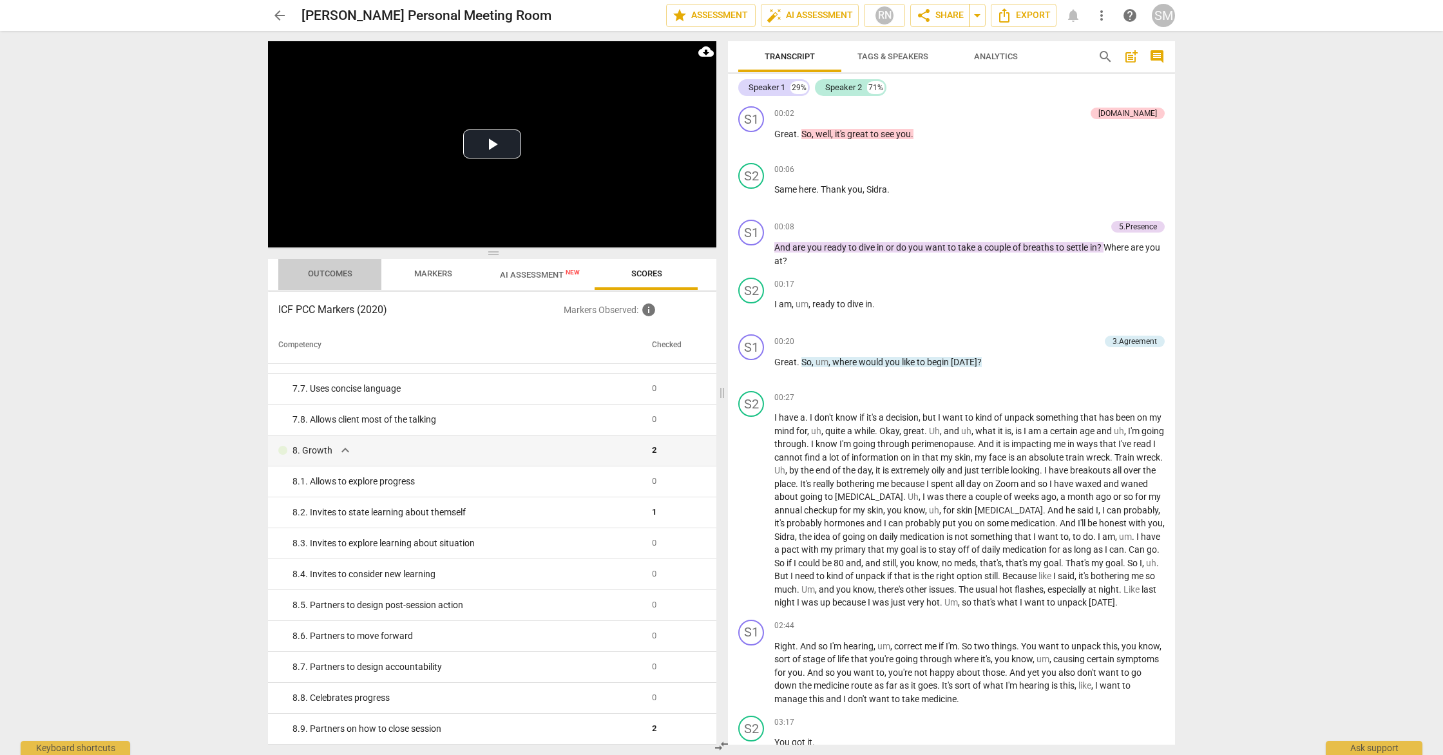
click at [327, 275] on span "Outcomes" at bounding box center [330, 274] width 44 height 10
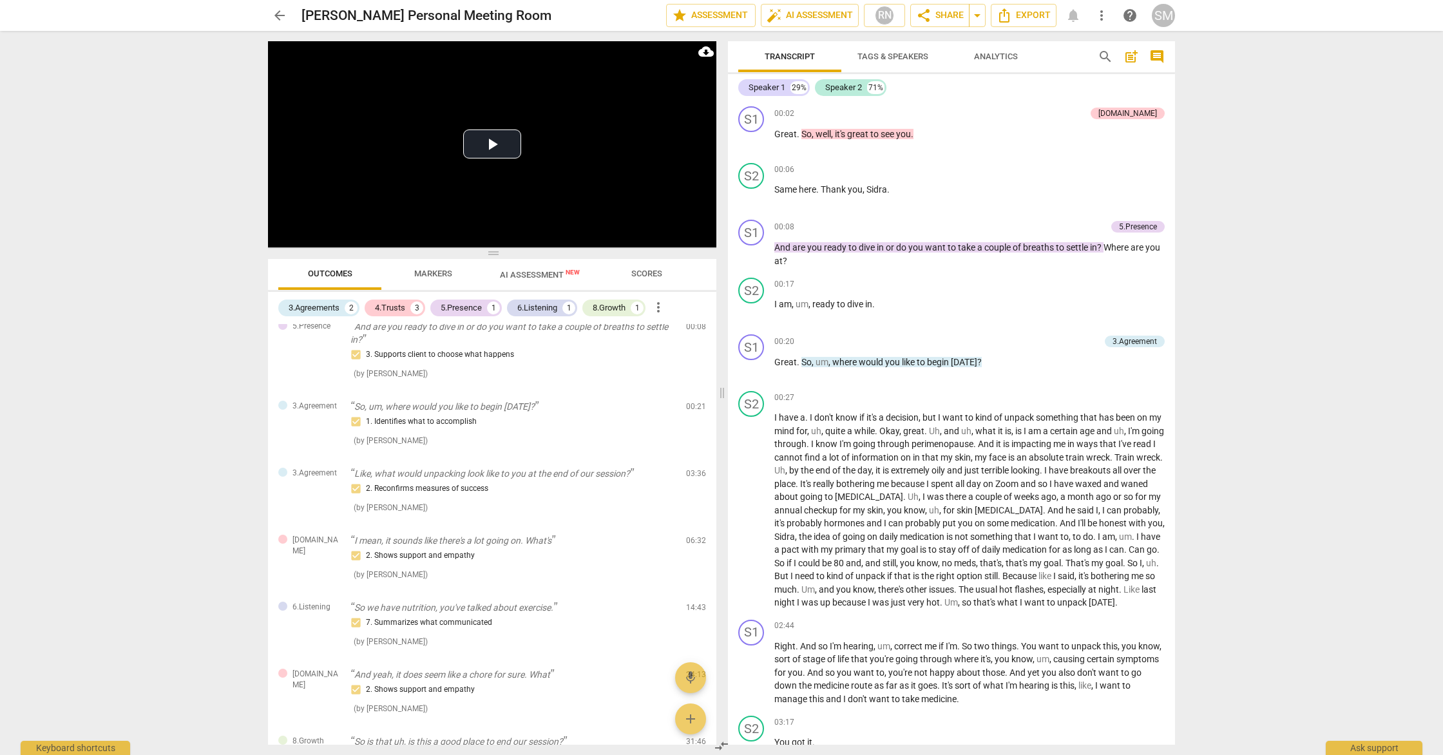
scroll to position [0, 0]
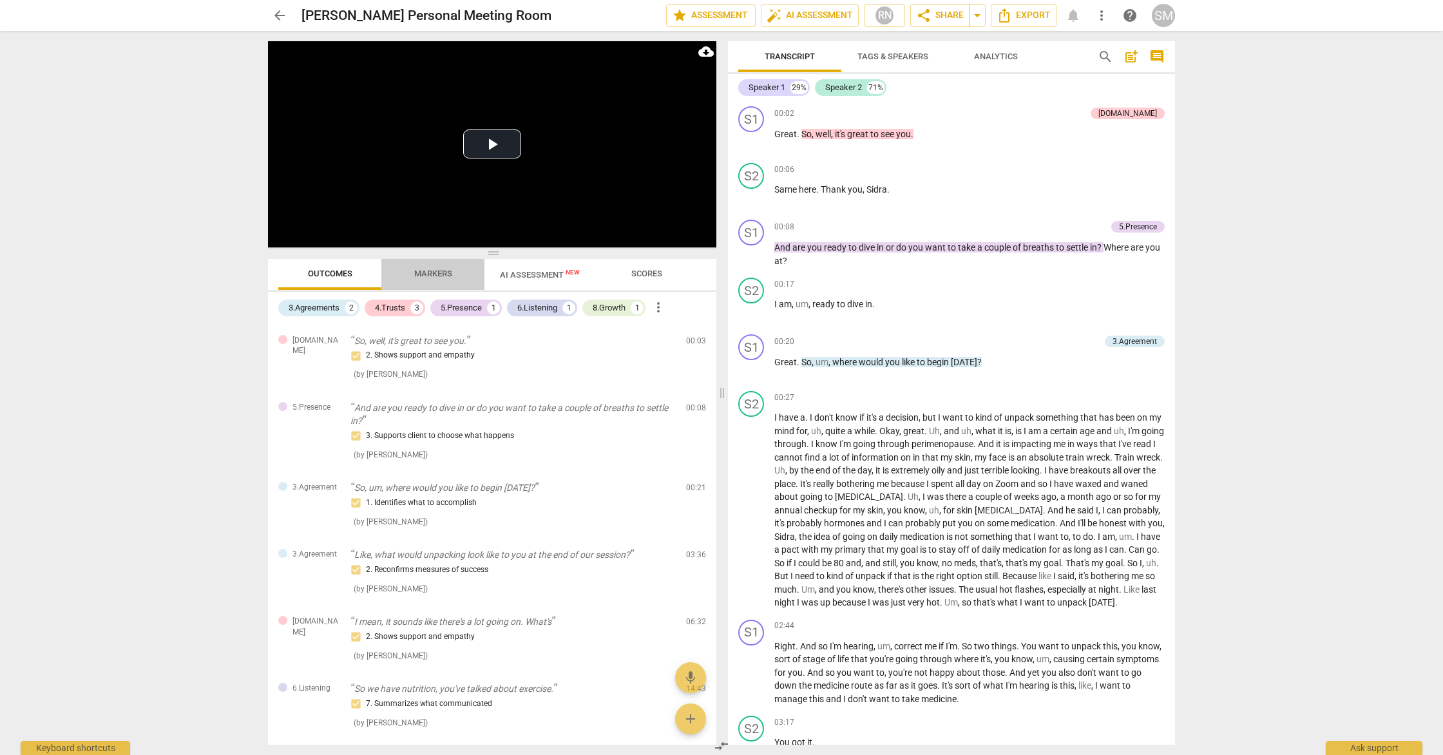
click at [436, 274] on span "Markers" at bounding box center [433, 274] width 38 height 10
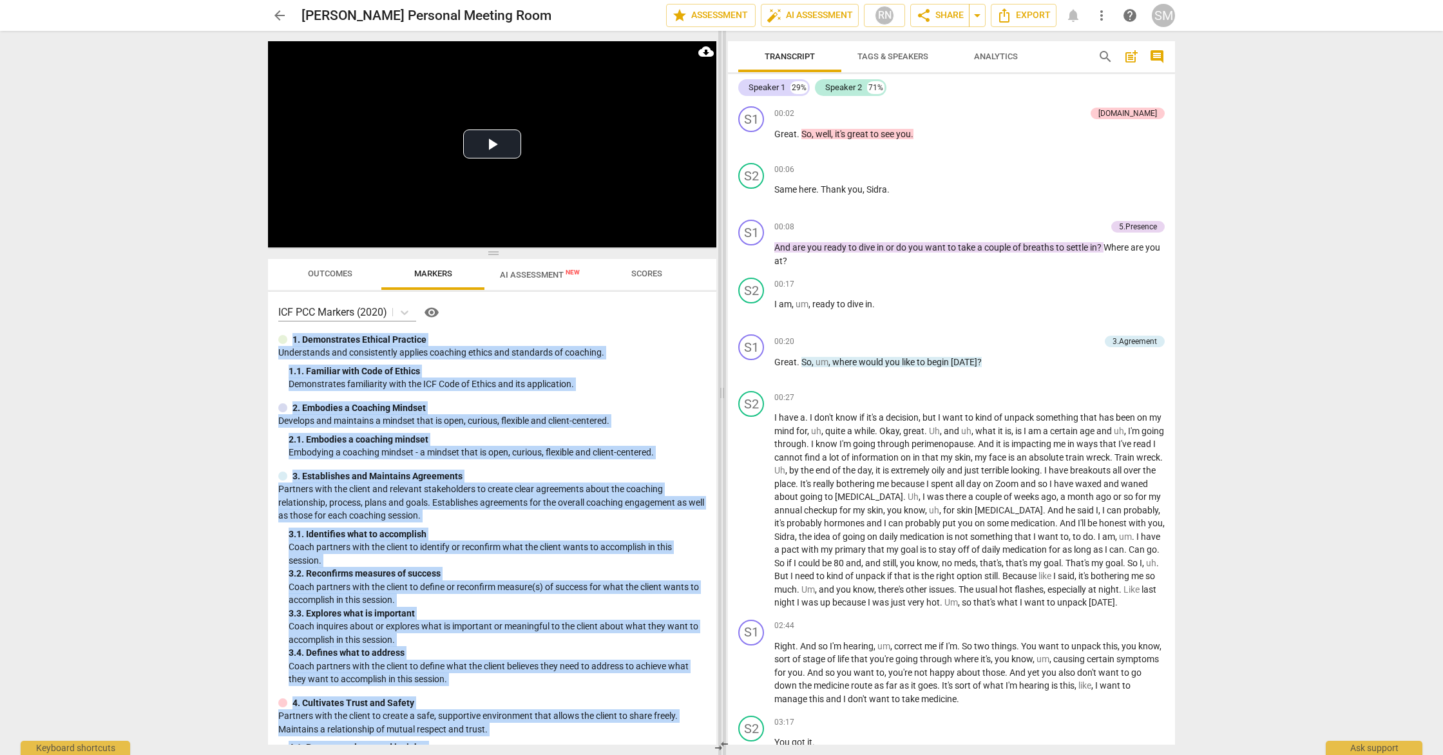
drag, startPoint x: 711, startPoint y: 308, endPoint x: 718, endPoint y: 383, distance: 75.1
click at [718, 383] on div "Play Video move_up Play Current Time 00:00 / Duration Time 31:55 Loaded : 0% Pr…" at bounding box center [722, 393] width 928 height 724
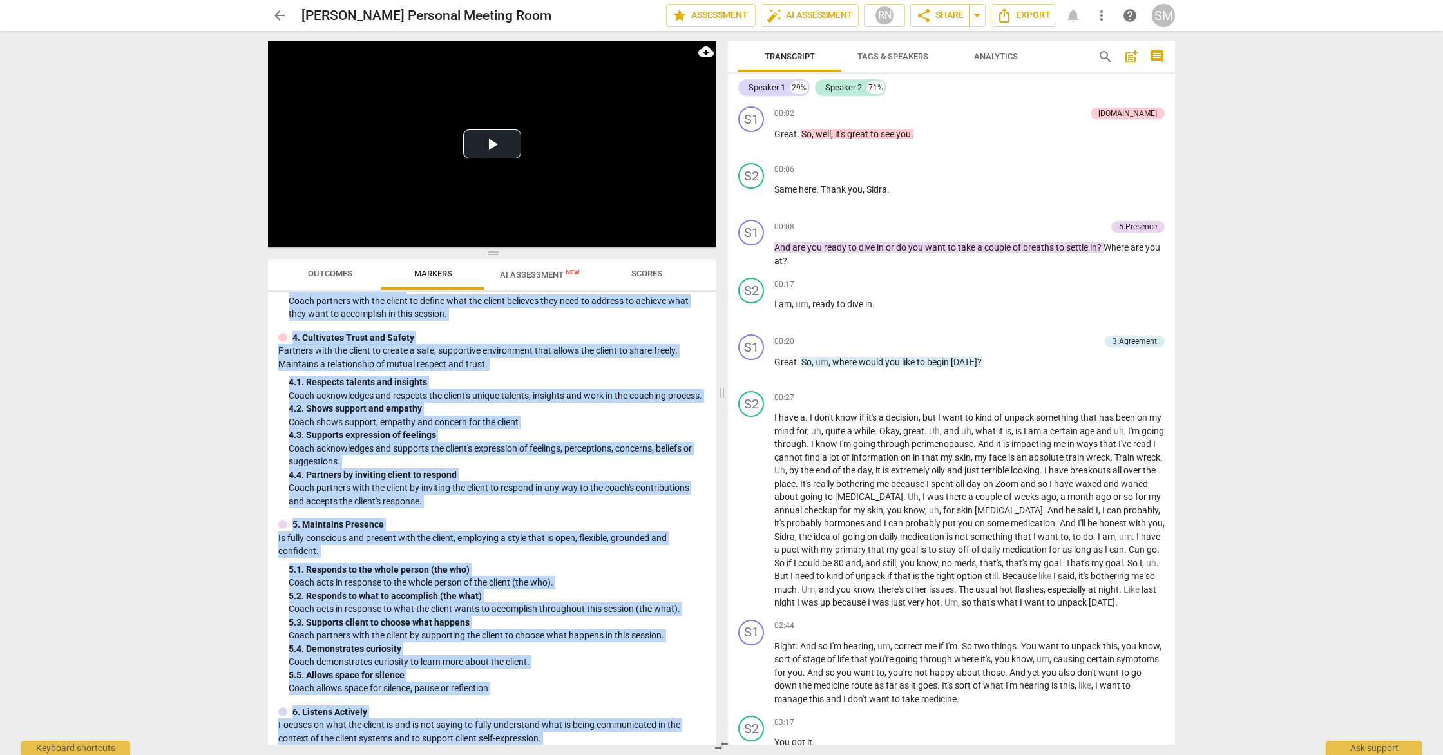
scroll to position [368, 0]
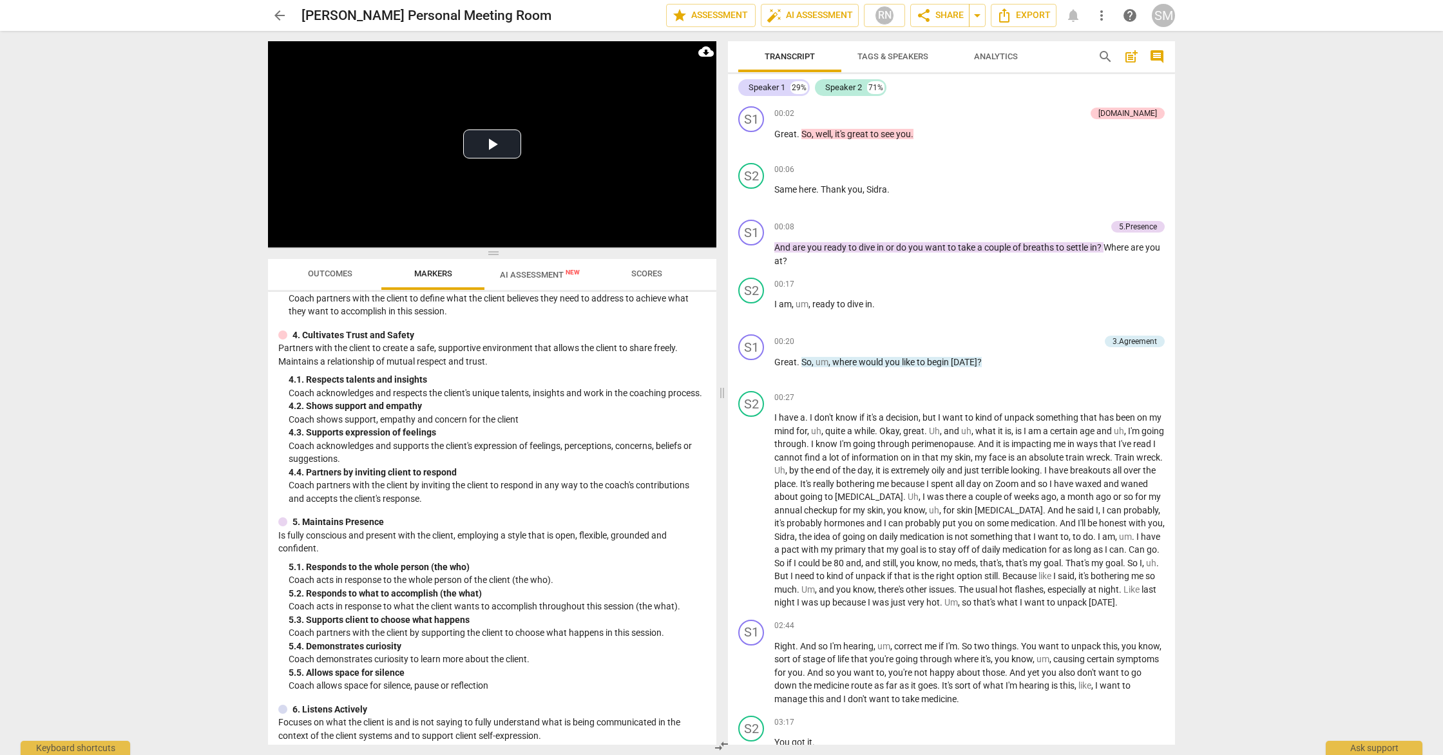
click at [682, 369] on div "4. Cultivates Trust and Safety Partners with the client to create a safe, suppo…" at bounding box center [492, 417] width 428 height 177
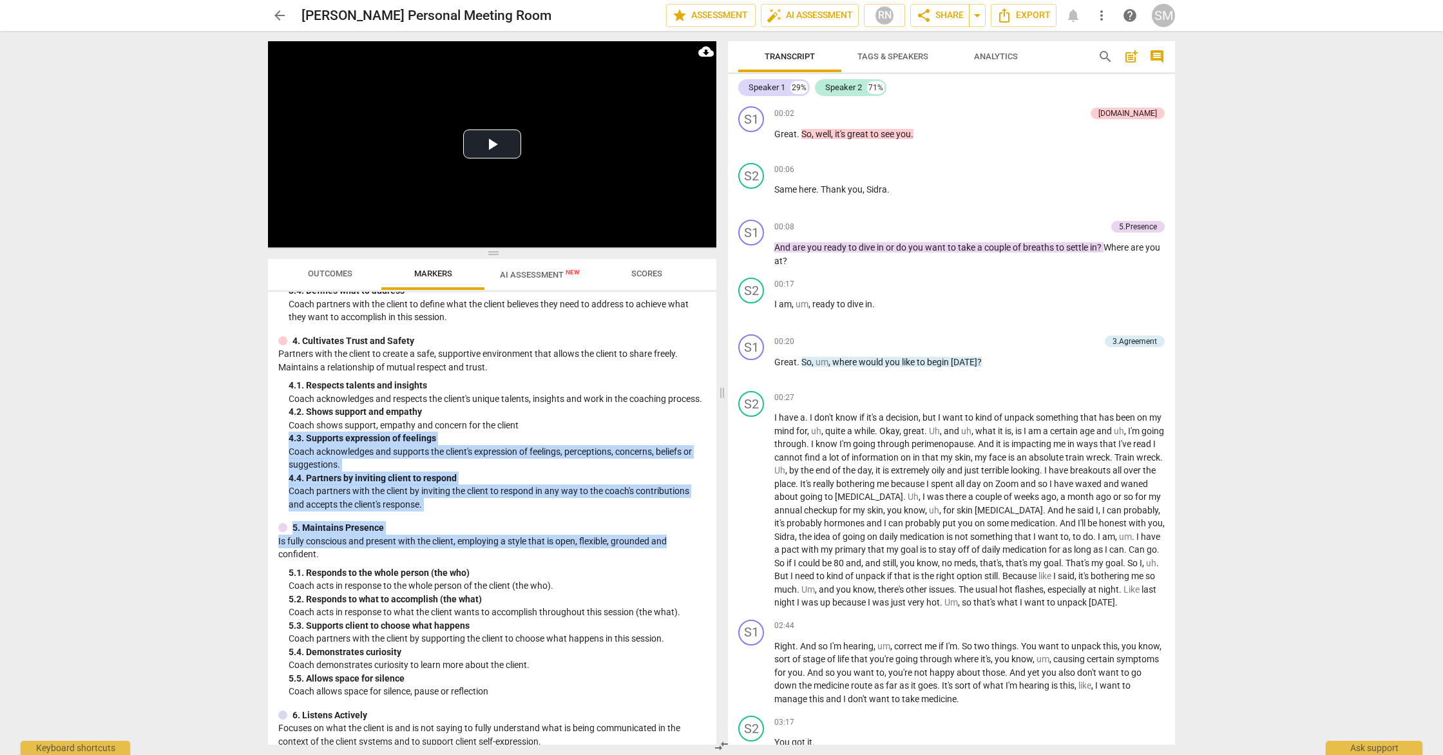
drag, startPoint x: 710, startPoint y: 440, endPoint x: 712, endPoint y: 546, distance: 105.7
click at [715, 555] on div "ICF PCC Markers (2020) visibility 1. Demonstrates Ethical Practice Understands …" at bounding box center [492, 518] width 448 height 453
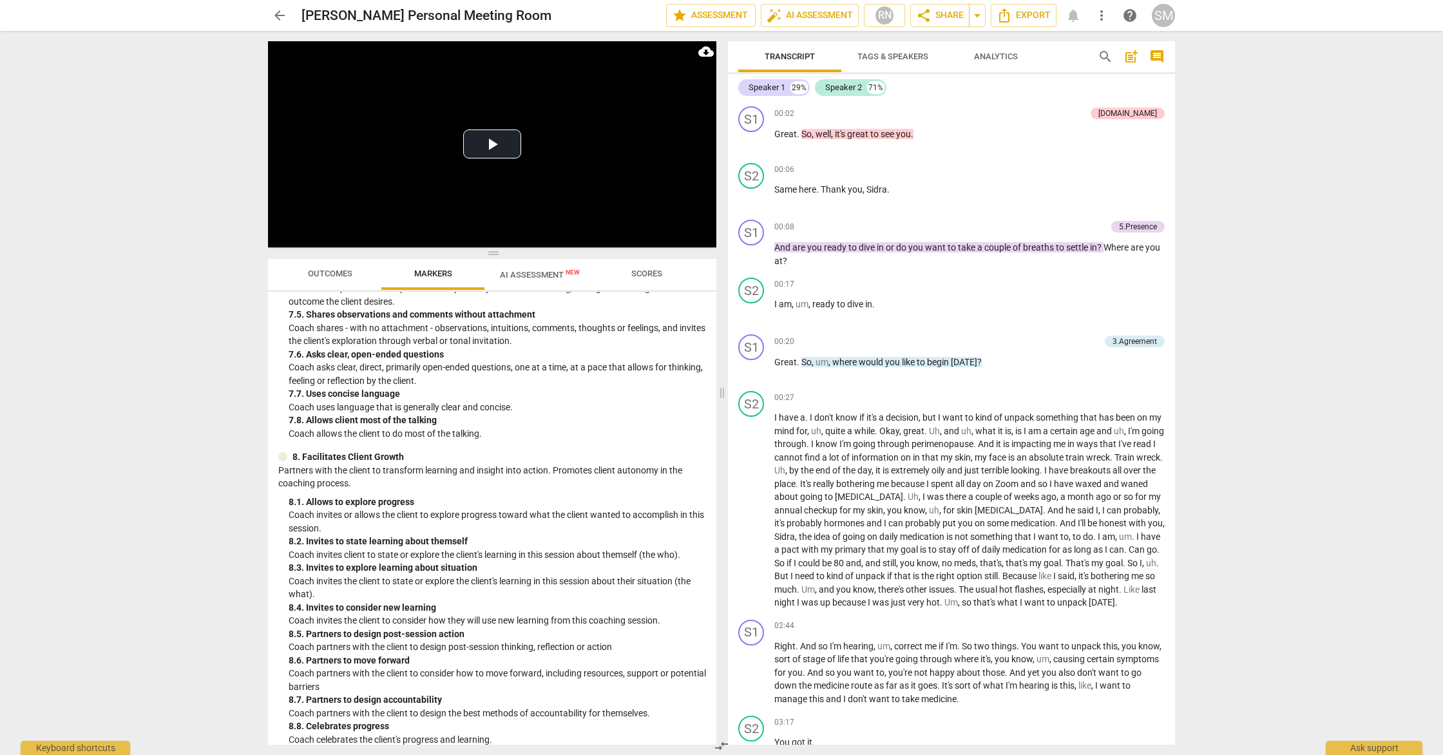
scroll to position [1165, 0]
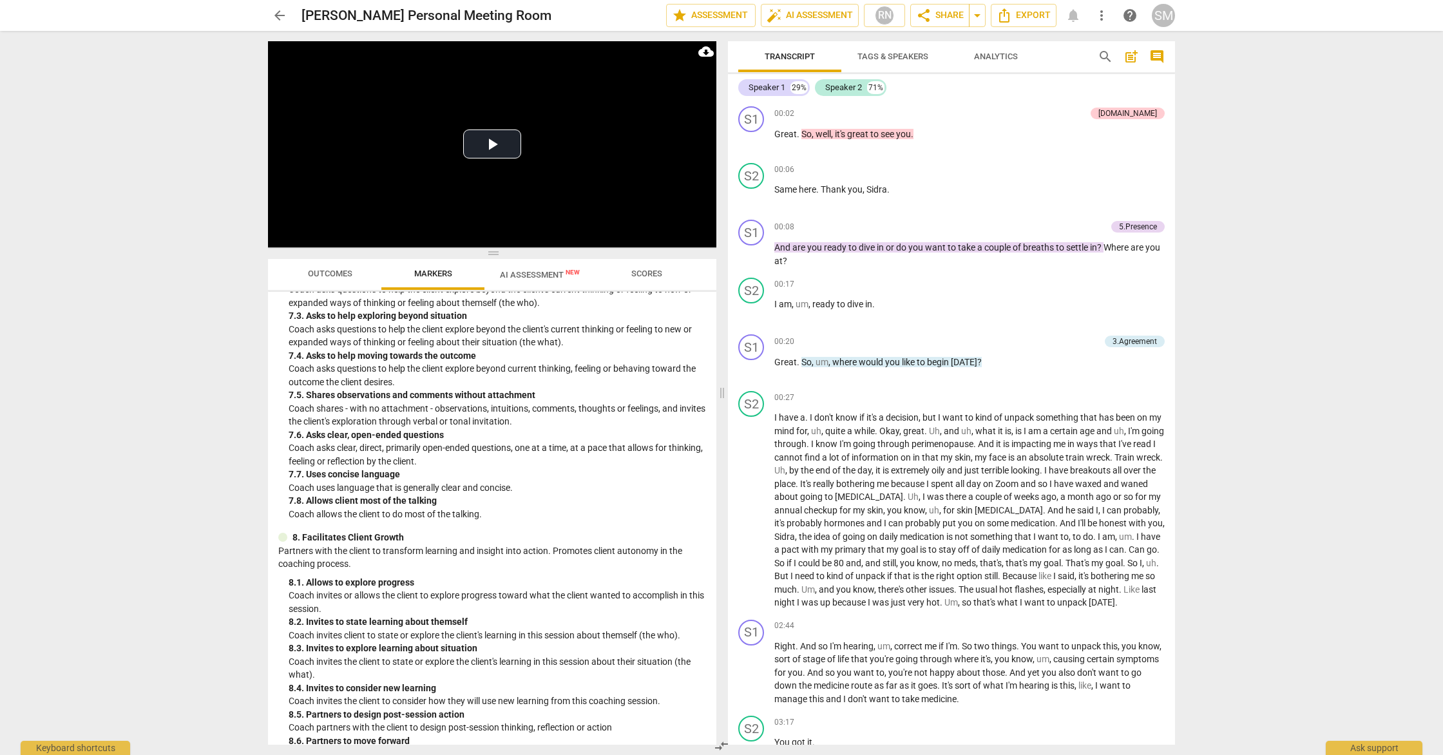
click at [648, 267] on span "Scores" at bounding box center [647, 273] width 62 height 17
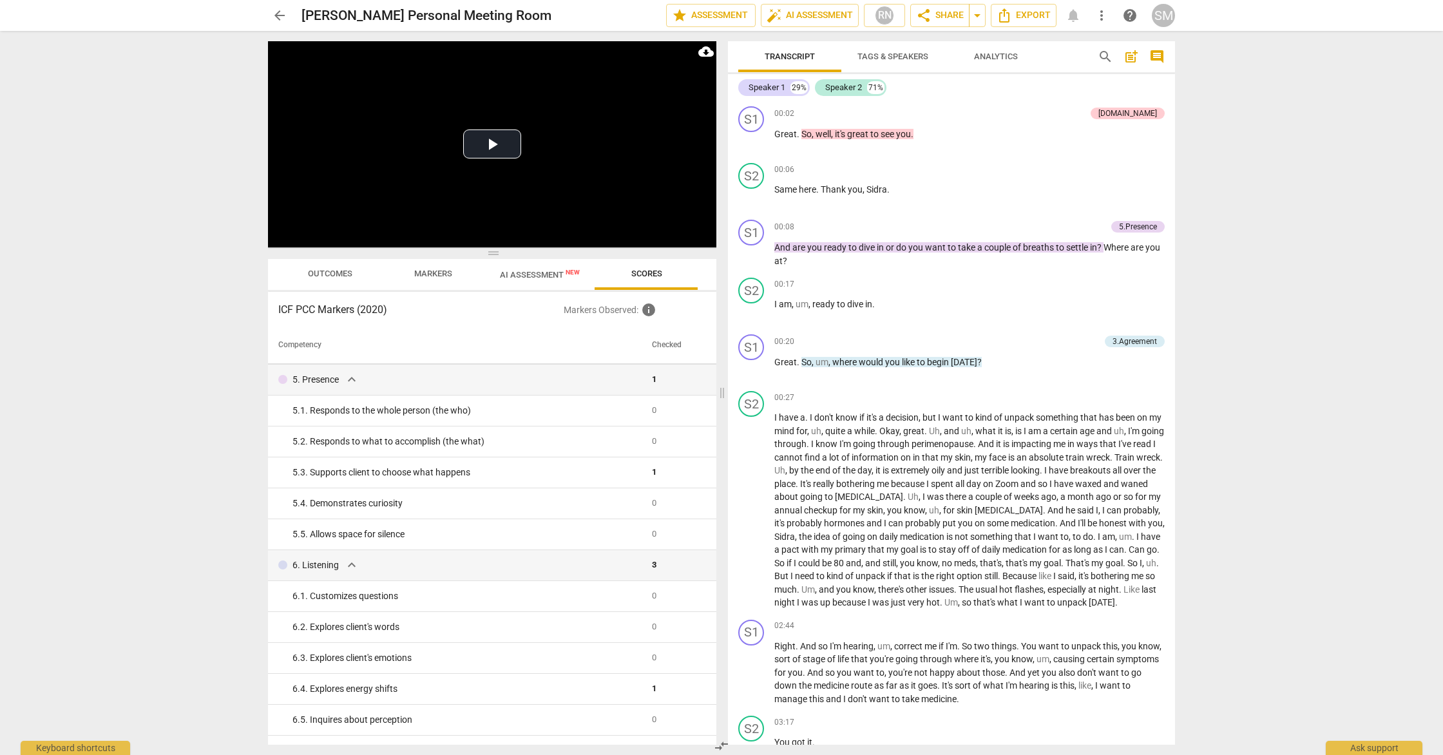
scroll to position [439, 0]
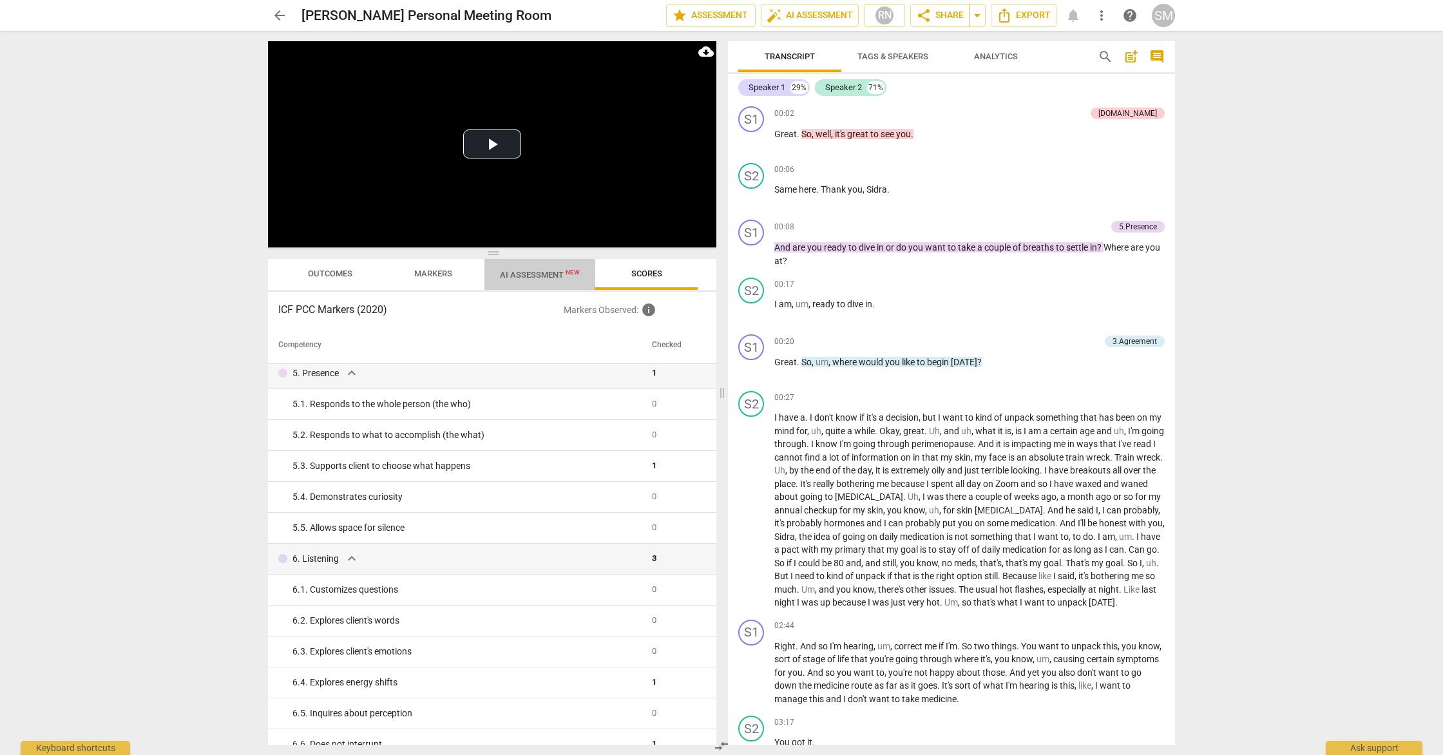
click at [548, 276] on span "AI Assessment New" at bounding box center [540, 275] width 80 height 10
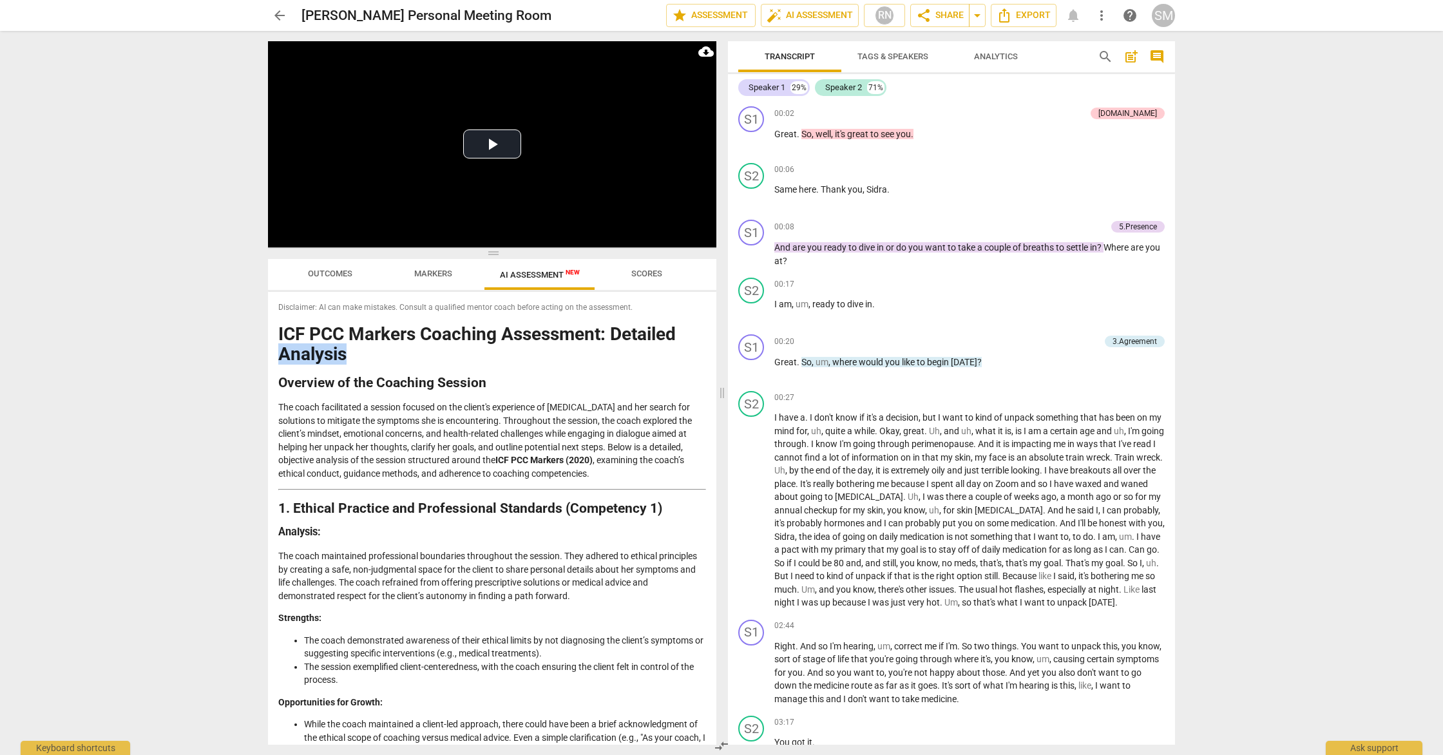
drag, startPoint x: 711, startPoint y: 339, endPoint x: 709, endPoint y: 352, distance: 13.0
click at [709, 352] on div "Disclaimer: AI can make mistakes. Consult a qualified mentor coach before actin…" at bounding box center [492, 518] width 448 height 453
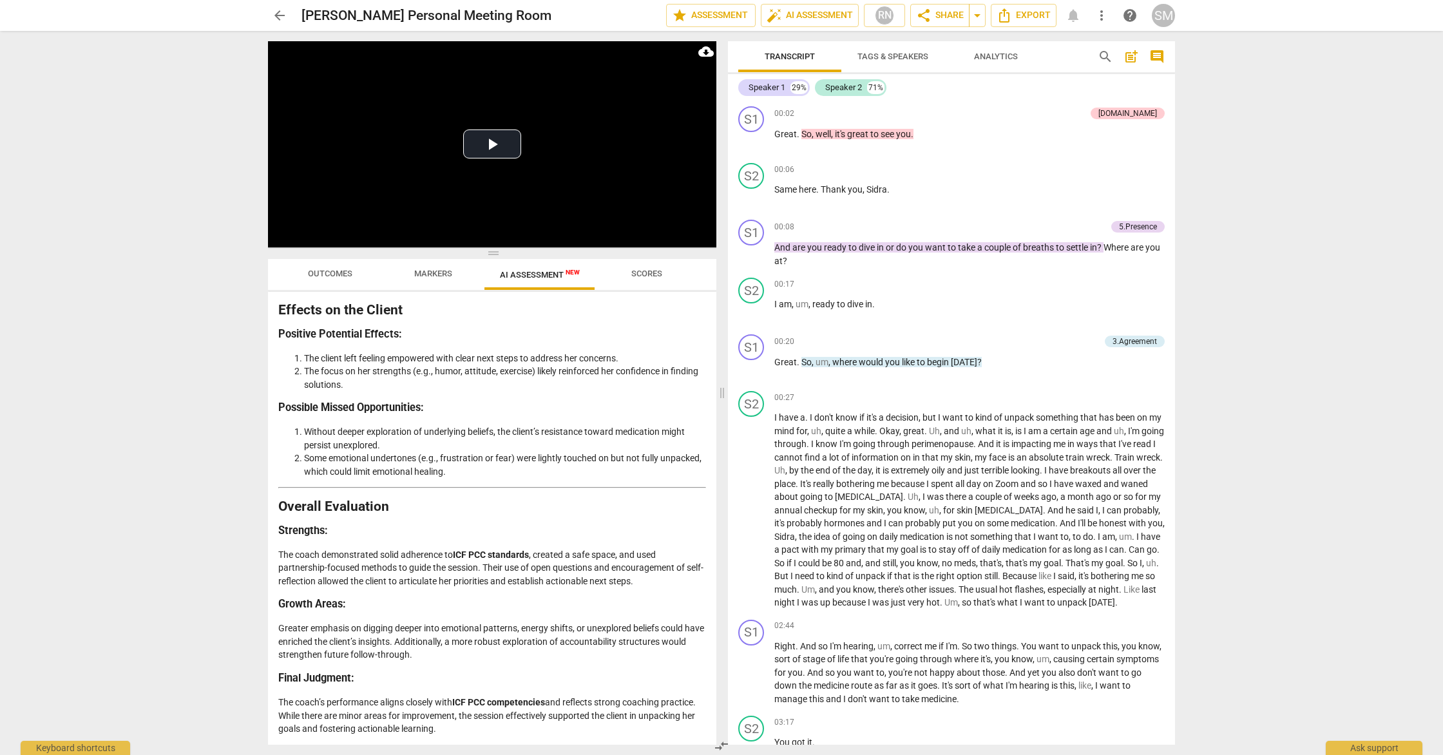
scroll to position [2814, 0]
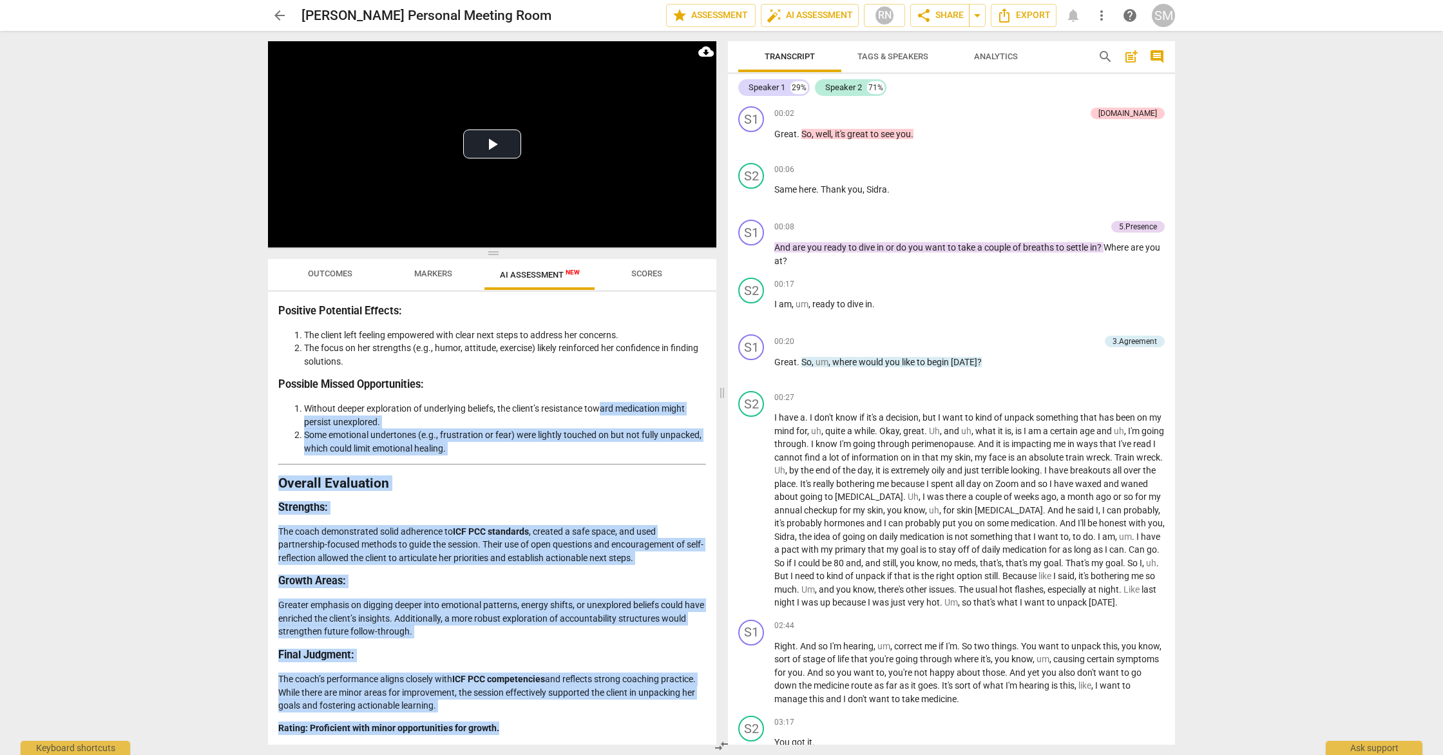
drag, startPoint x: 499, startPoint y: 726, endPoint x: 603, endPoint y: 403, distance: 339.1
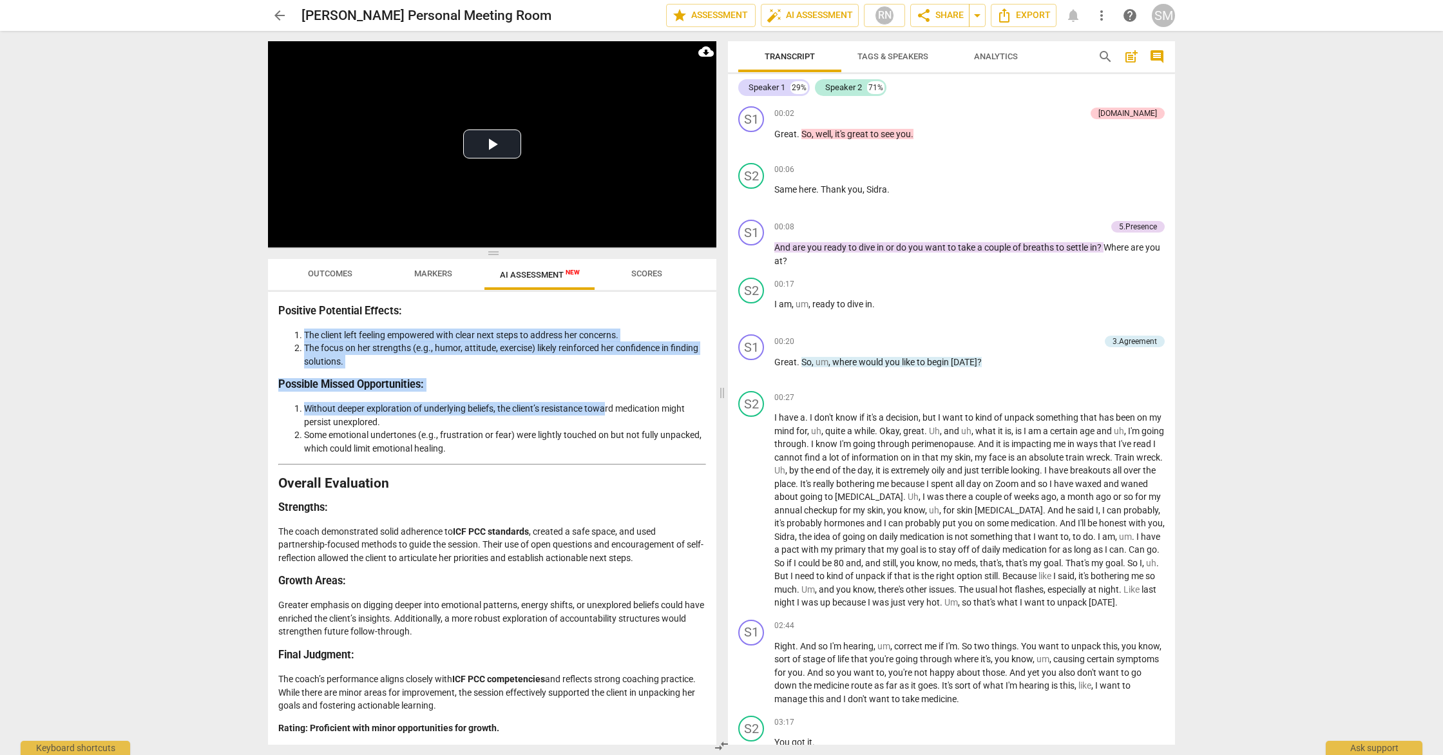
drag, startPoint x: 608, startPoint y: 406, endPoint x: 372, endPoint y: 327, distance: 248.8
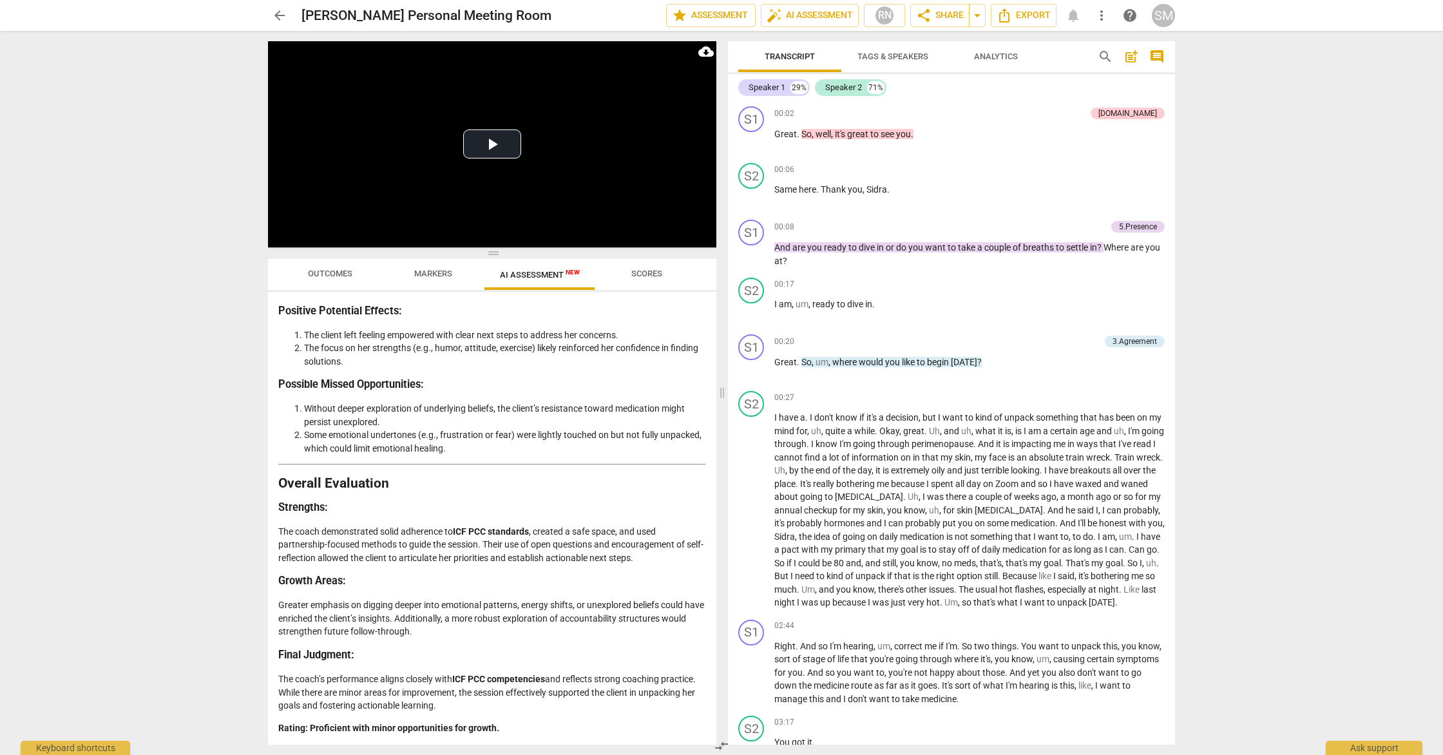
click at [510, 672] on p "Rating: Proficient with minor opportunities for growth." at bounding box center [492, 729] width 428 height 14
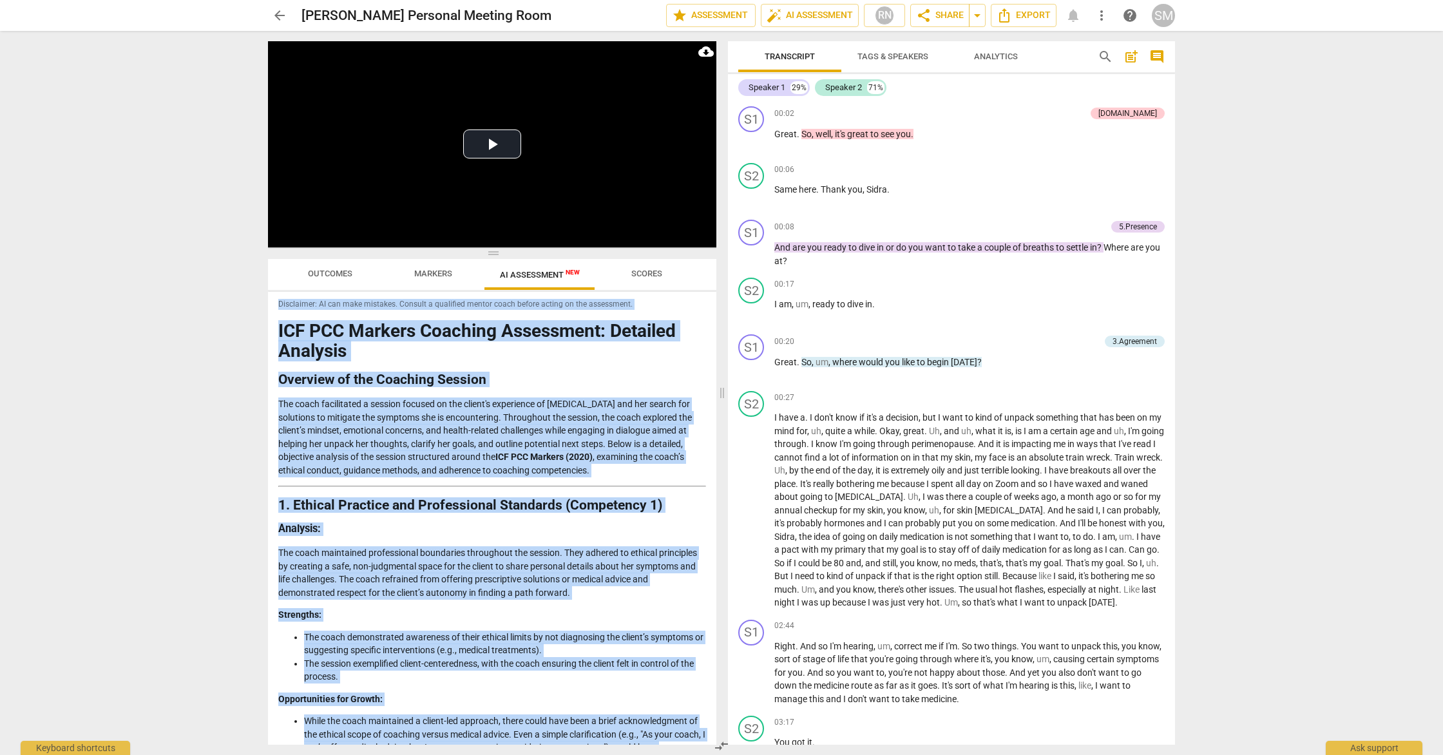
scroll to position [0, 0]
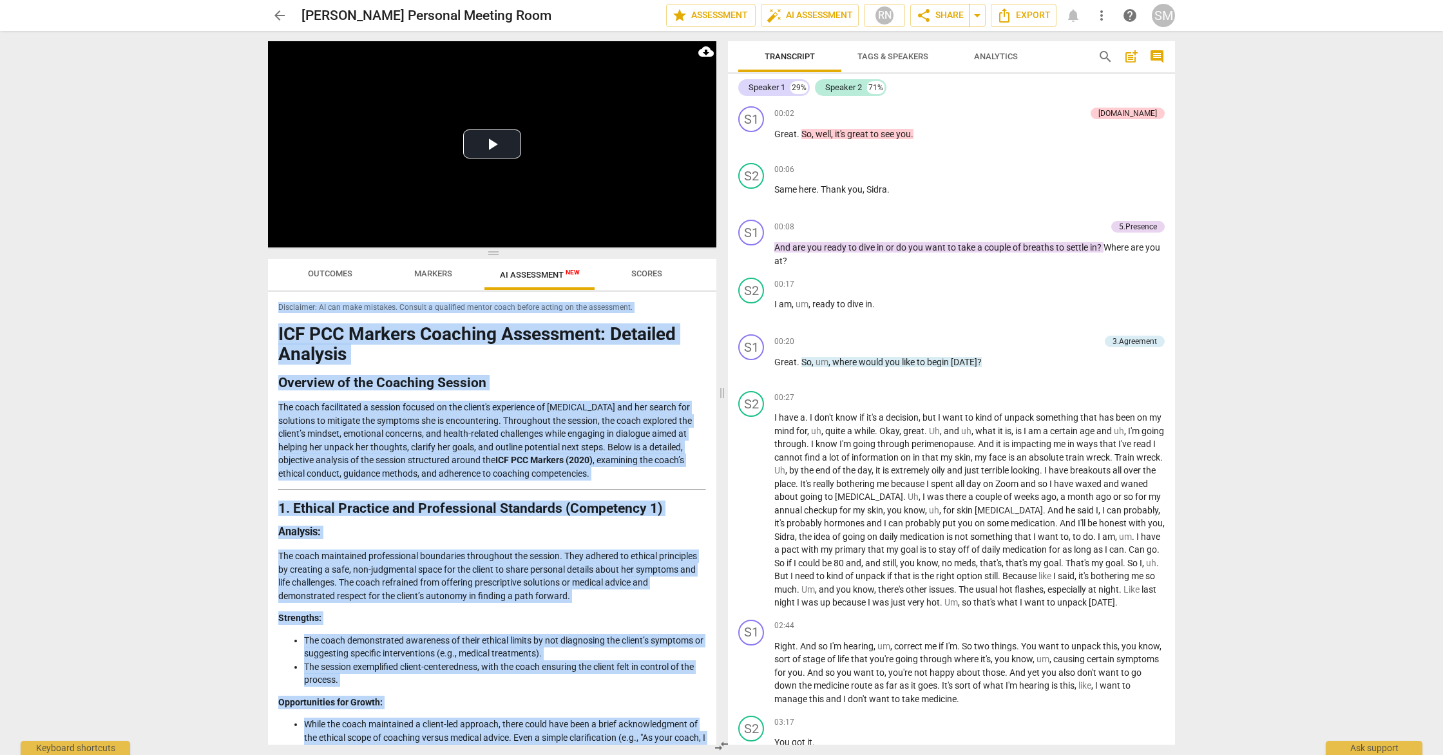
drag, startPoint x: 501, startPoint y: 727, endPoint x: 309, endPoint y: 292, distance: 475.8
click at [309, 292] on div "Disclaimer: AI can make mistakes. Consult a qualified mentor coach before actin…" at bounding box center [492, 518] width 448 height 453
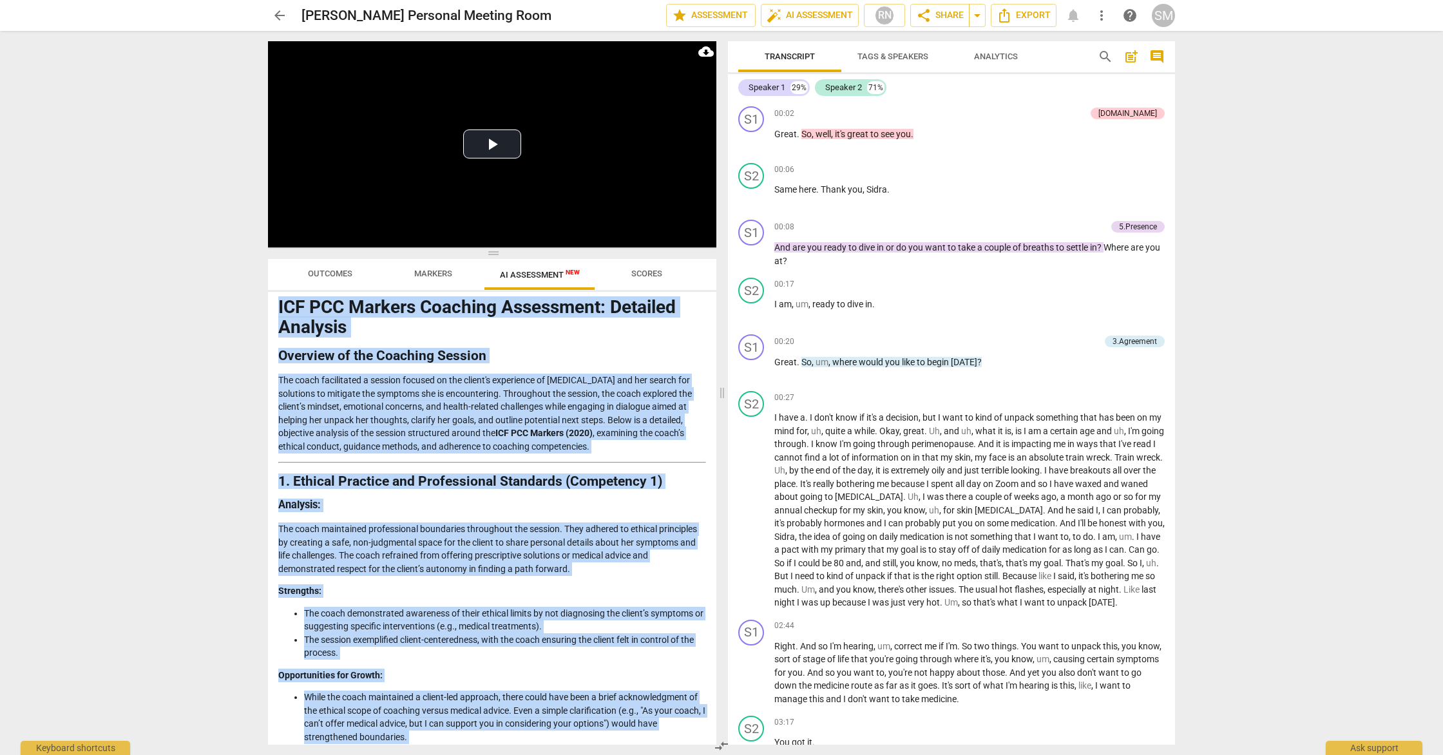
scroll to position [28, 0]
copy div "Loremipsum: DO sit amet consecte. Adipisc e seddoeius tempor incid utlabo etdol…"
